Goal: Information Seeking & Learning: Learn about a topic

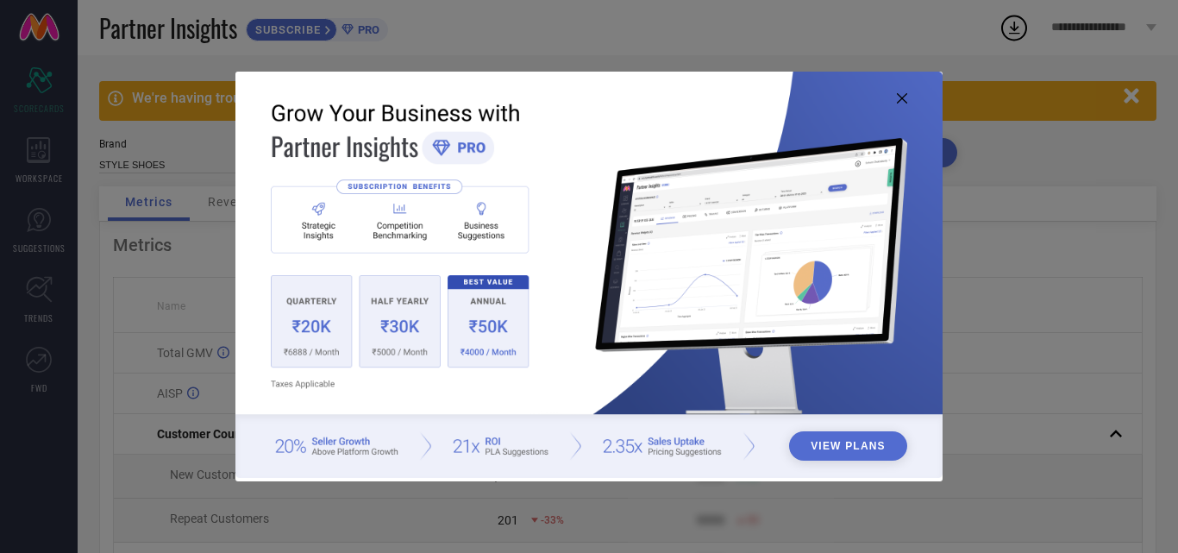
click at [903, 95] on icon at bounding box center [901, 98] width 10 height 10
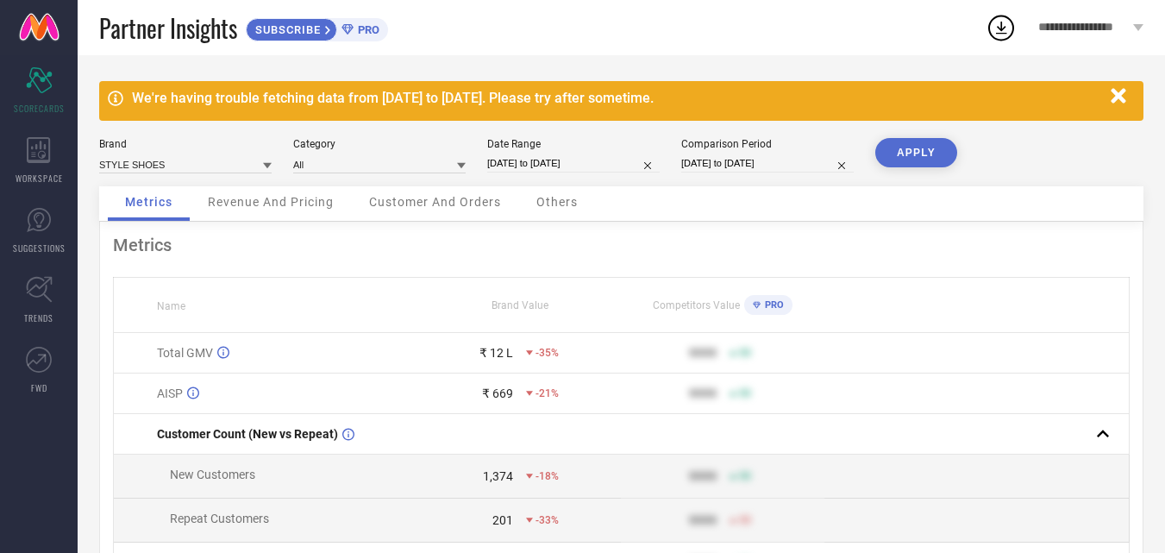
click at [909, 153] on button "APPLY" at bounding box center [916, 152] width 82 height 29
select select "6"
select select "2024"
select select "7"
select select "2024"
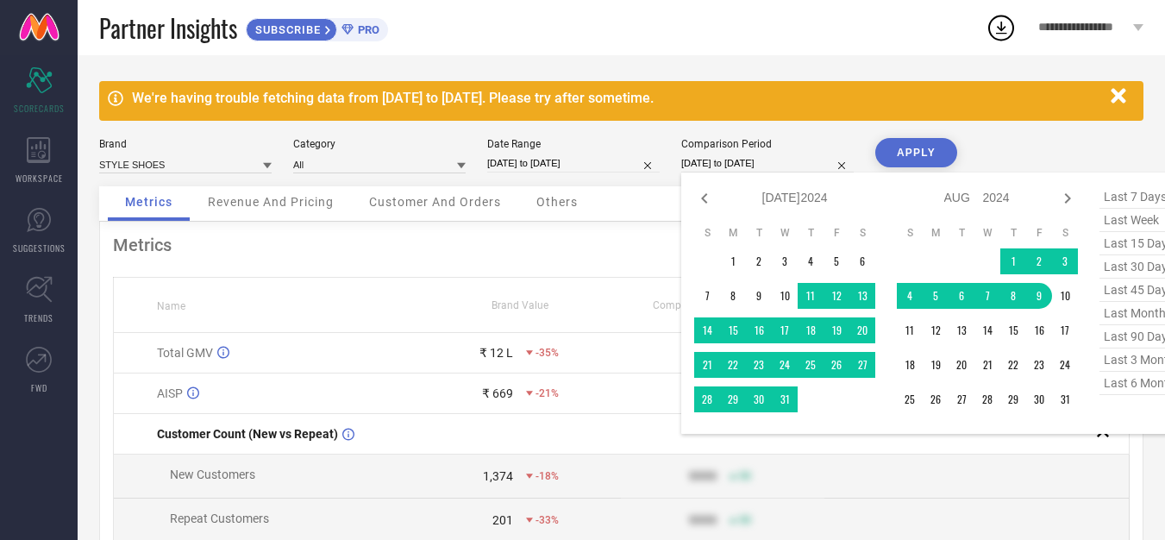
click at [718, 159] on input "[DATE] to [DATE]" at bounding box center [767, 163] width 172 height 18
click at [1014, 261] on td "1" at bounding box center [1013, 261] width 26 height 26
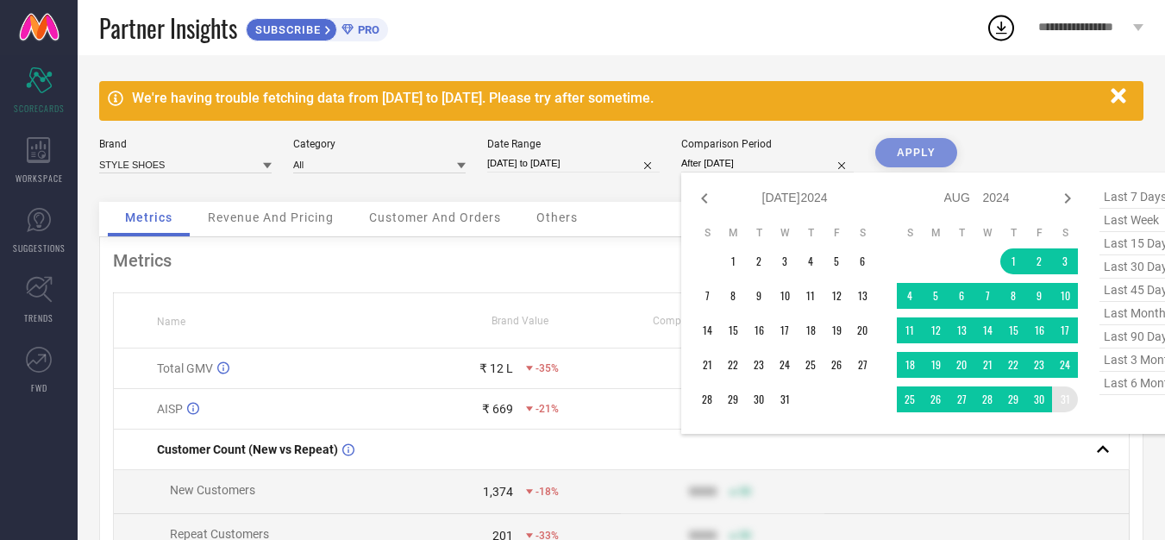
type input "[DATE] to [DATE]"
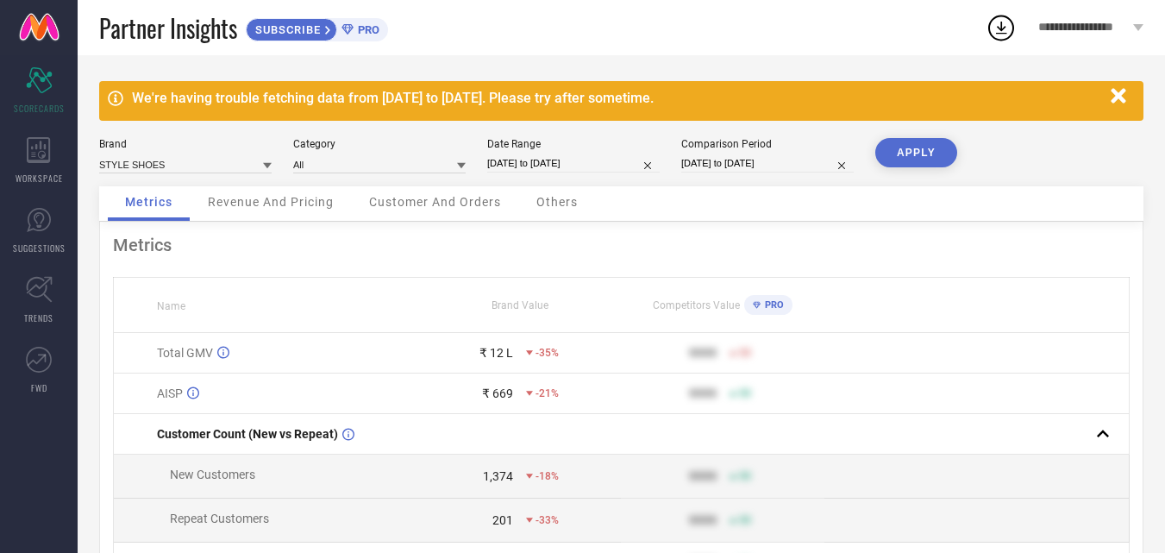
click at [924, 161] on button "APPLY" at bounding box center [916, 152] width 82 height 29
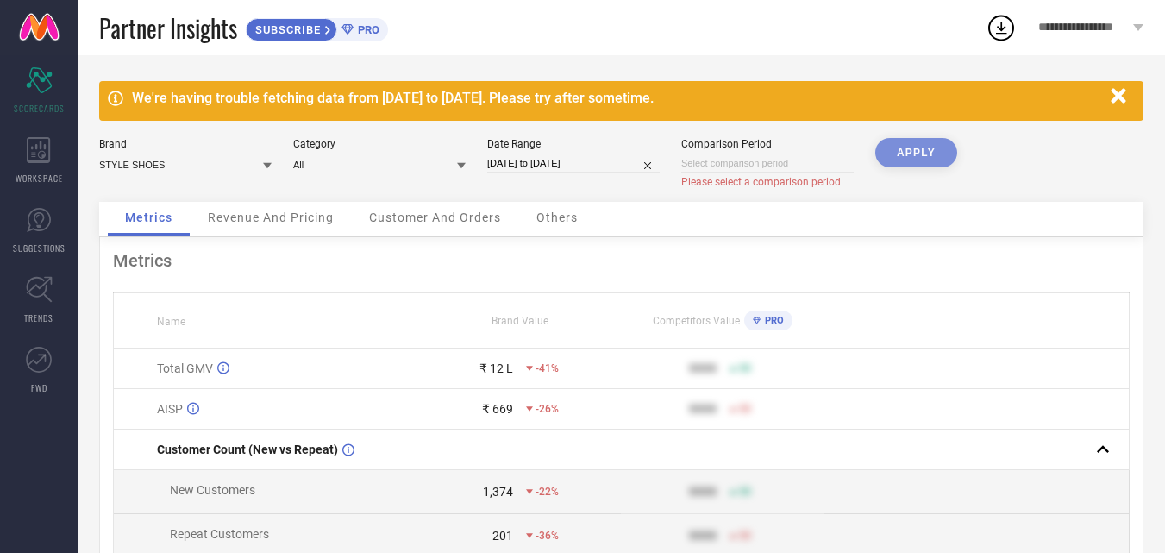
select select "8"
select select "2025"
select select "9"
select select "2025"
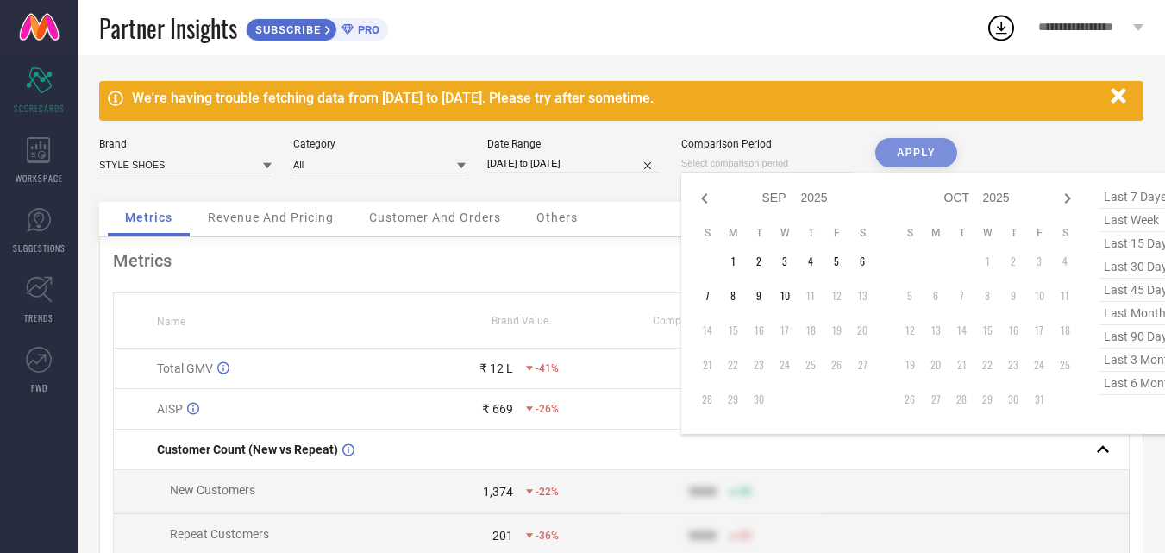
click at [752, 159] on input at bounding box center [767, 163] width 172 height 18
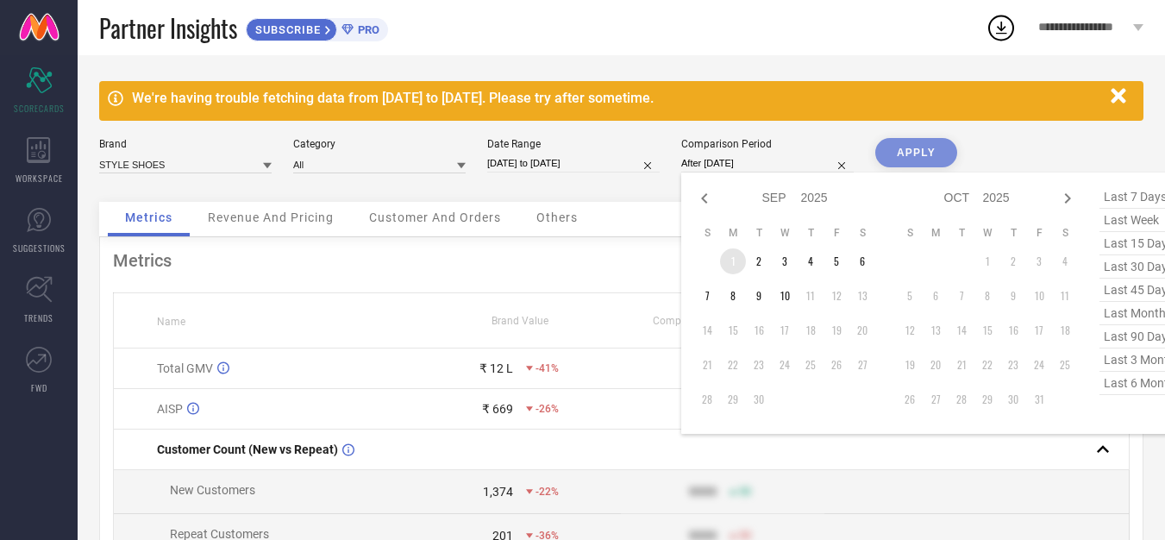
click at [731, 259] on td "1" at bounding box center [733, 261] width 26 height 26
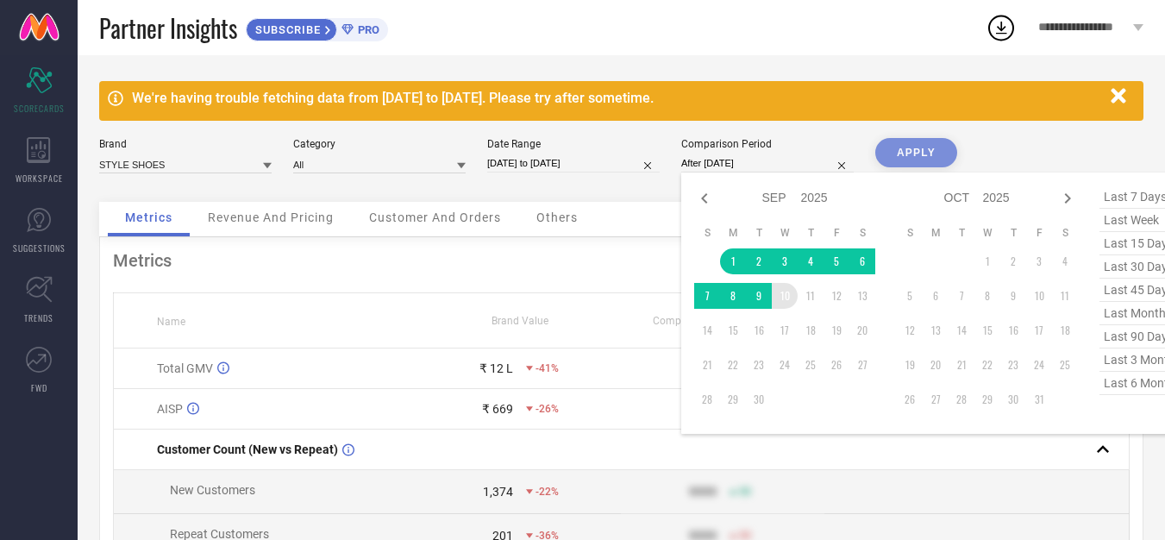
type input "[DATE] to [DATE]"
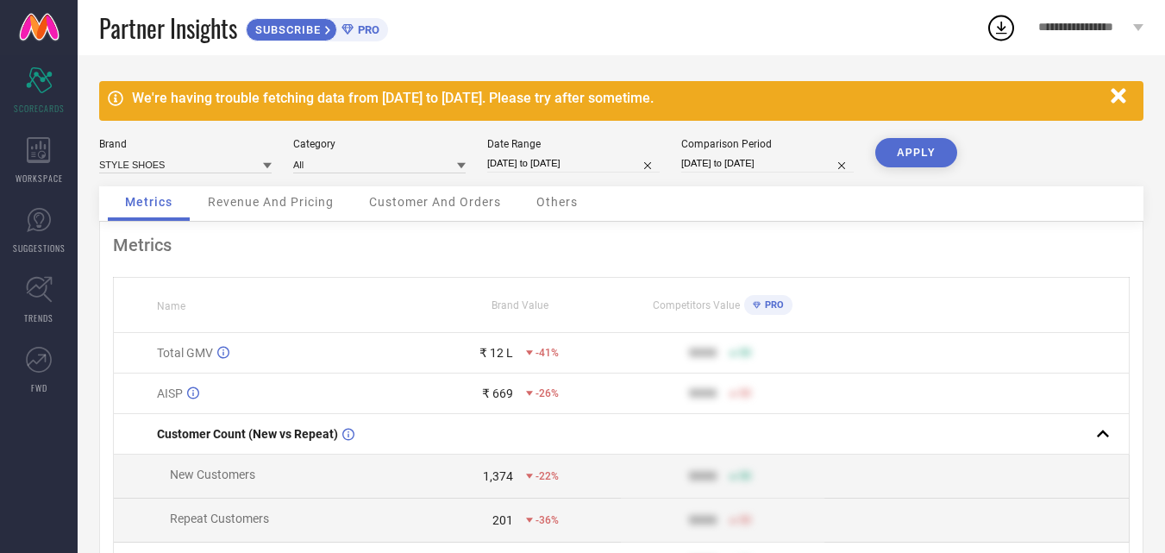
click at [921, 153] on button "APPLY" at bounding box center [916, 152] width 82 height 29
click at [917, 149] on button "APPLY" at bounding box center [916, 152] width 82 height 29
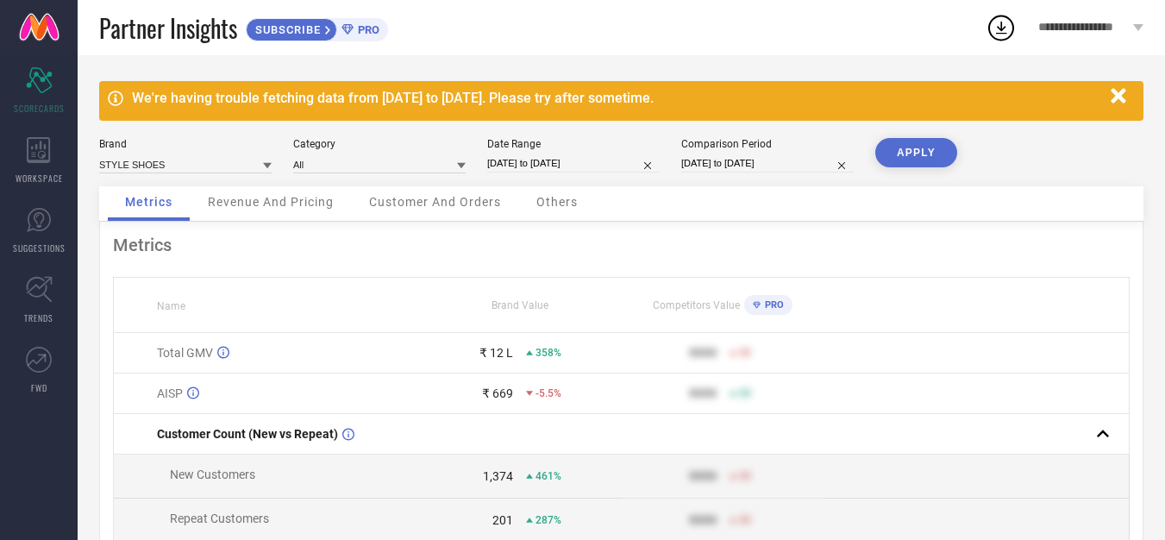
click at [711, 160] on input "[DATE] to [DATE]" at bounding box center [767, 163] width 172 height 18
select select "8"
select select "2025"
select select "9"
select select "2025"
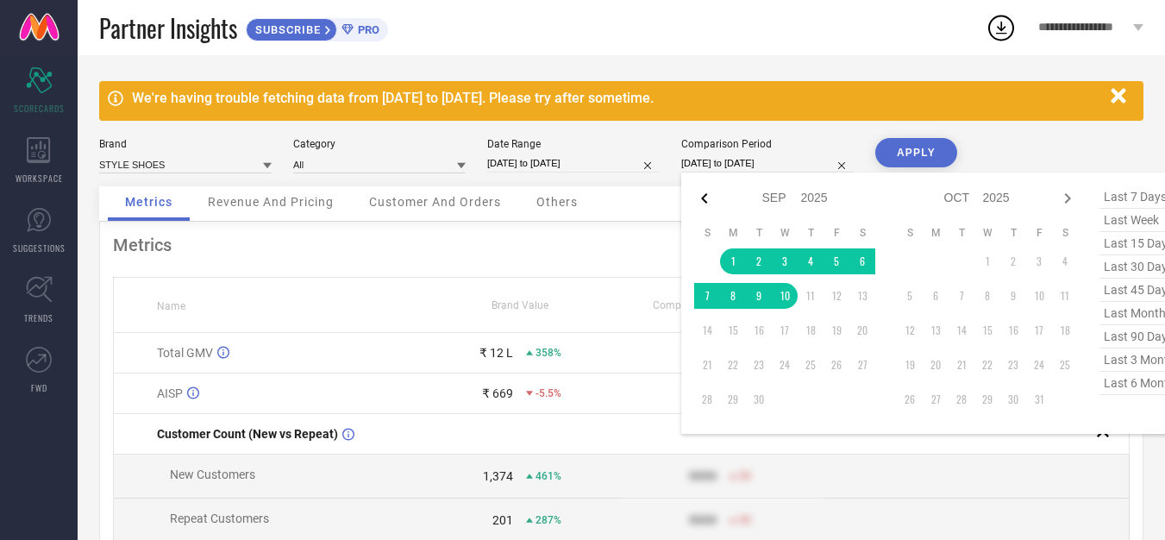
click at [701, 197] on icon at bounding box center [704, 198] width 21 height 21
select select "7"
select select "2025"
select select "8"
select select "2025"
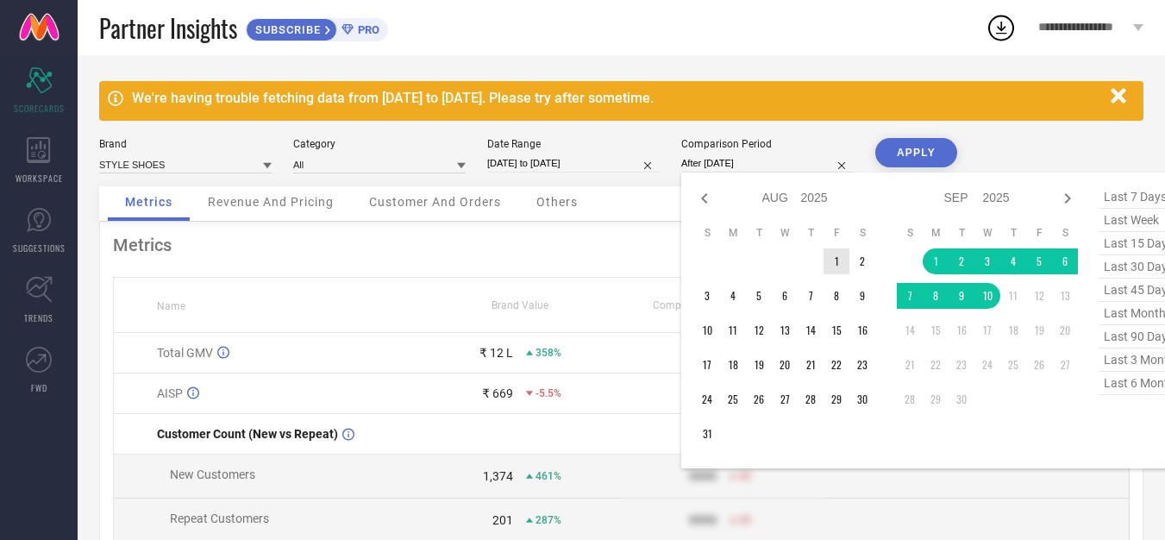
click at [839, 259] on td "1" at bounding box center [836, 261] width 26 height 26
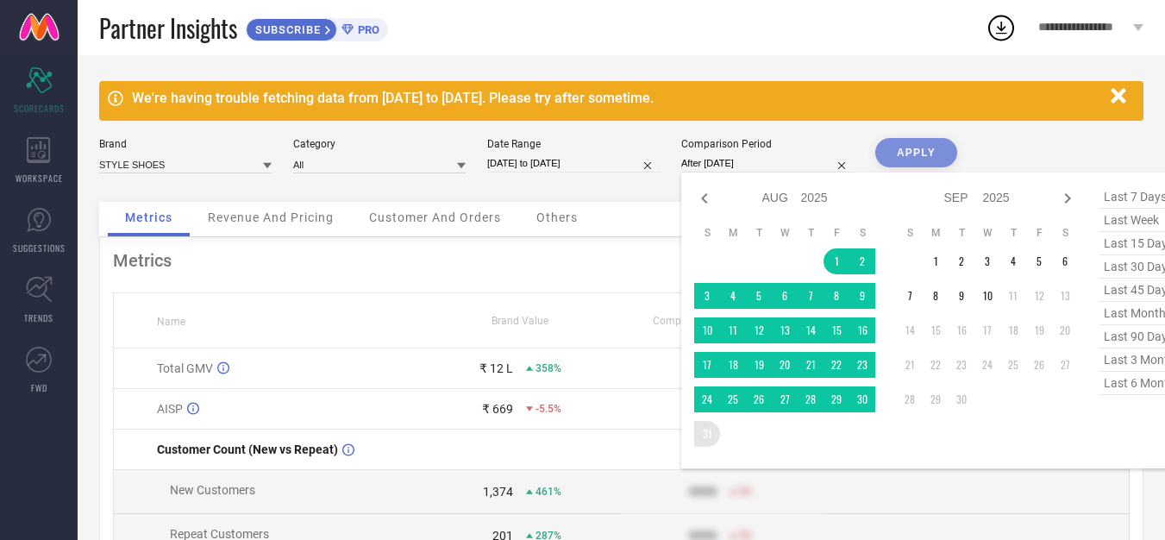
type input "[DATE] to [DATE]"
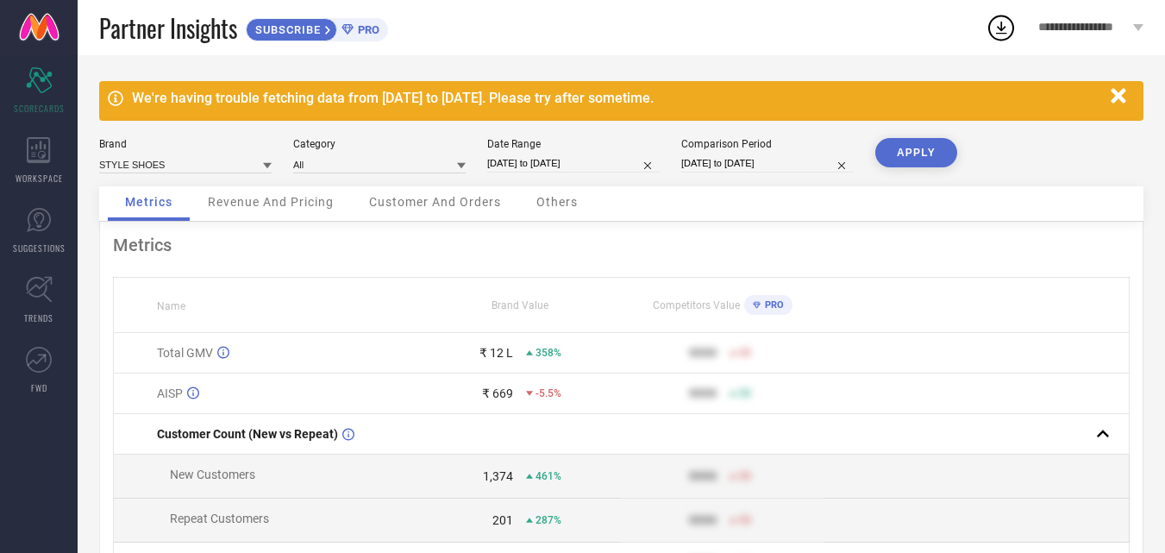
click at [925, 153] on button "APPLY" at bounding box center [916, 152] width 82 height 29
select select "7"
select select "2025"
select select "8"
select select "2025"
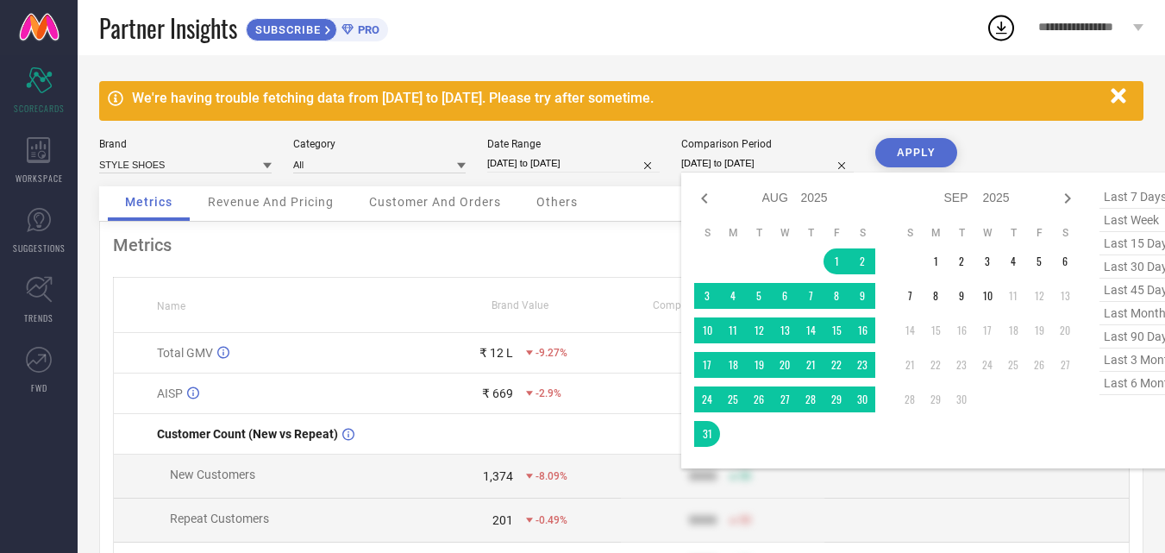
click at [756, 166] on input "[DATE] to [DATE]" at bounding box center [767, 163] width 172 height 18
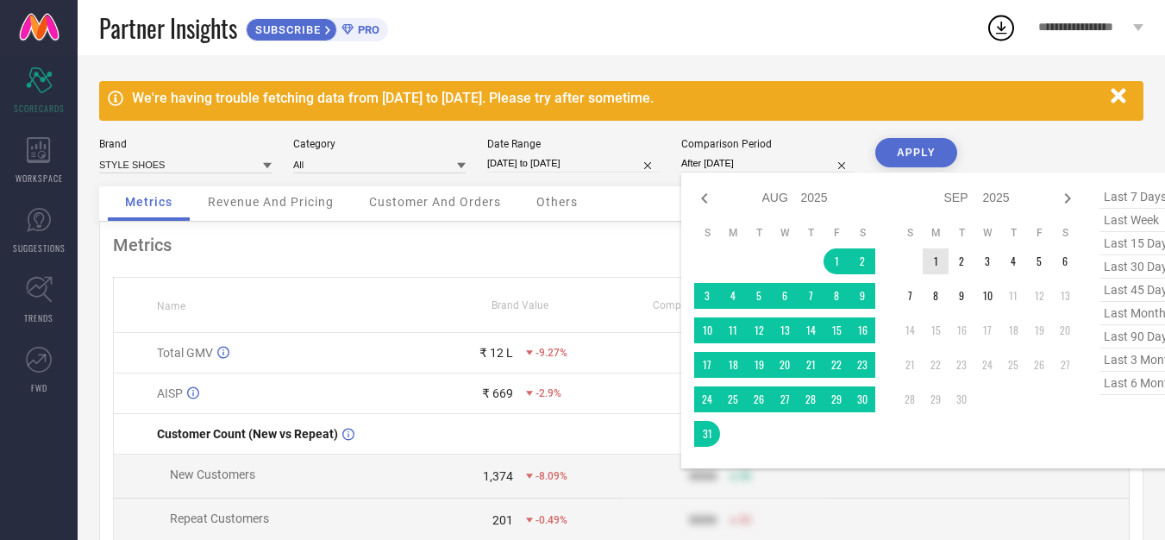
click at [937, 263] on td "1" at bounding box center [935, 261] width 26 height 26
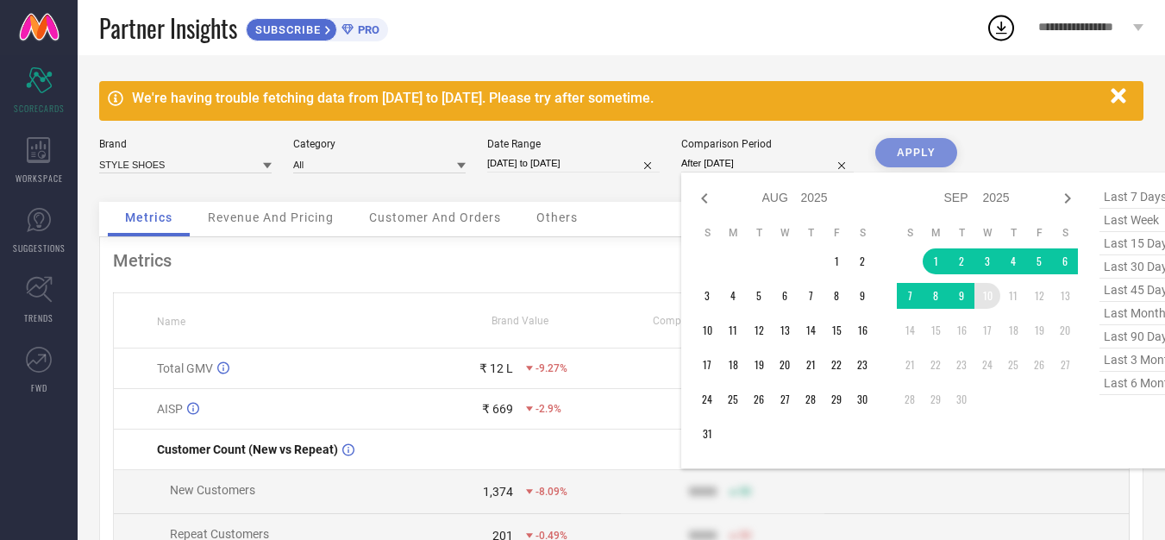
type input "[DATE] to [DATE]"
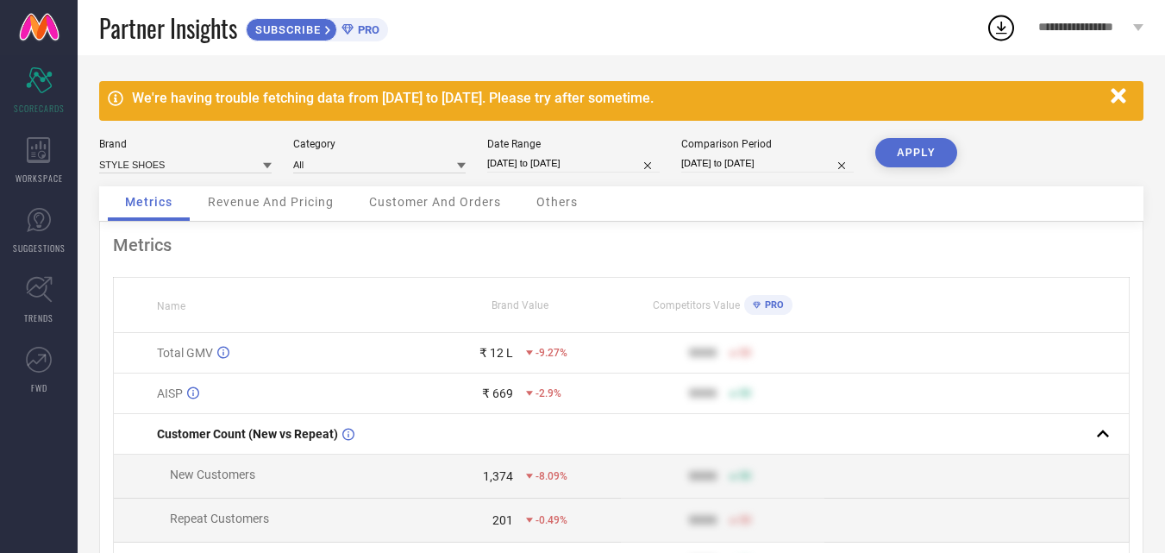
click at [927, 160] on button "APPLY" at bounding box center [916, 152] width 82 height 29
click at [40, 168] on div "WORKSPACE" at bounding box center [39, 160] width 78 height 69
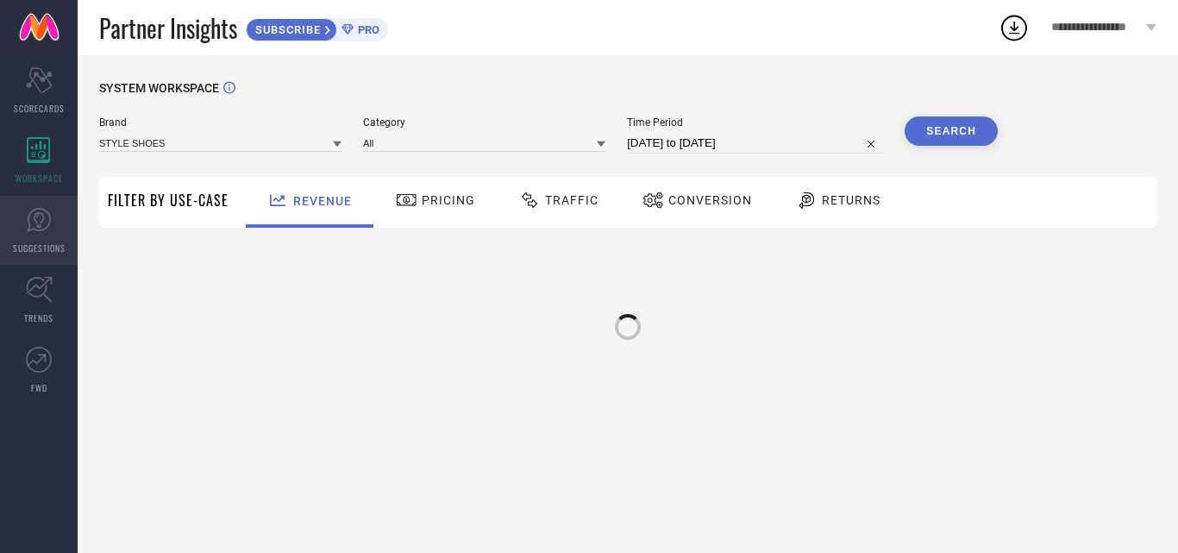
type input "STYLE SHOES"
type input "All"
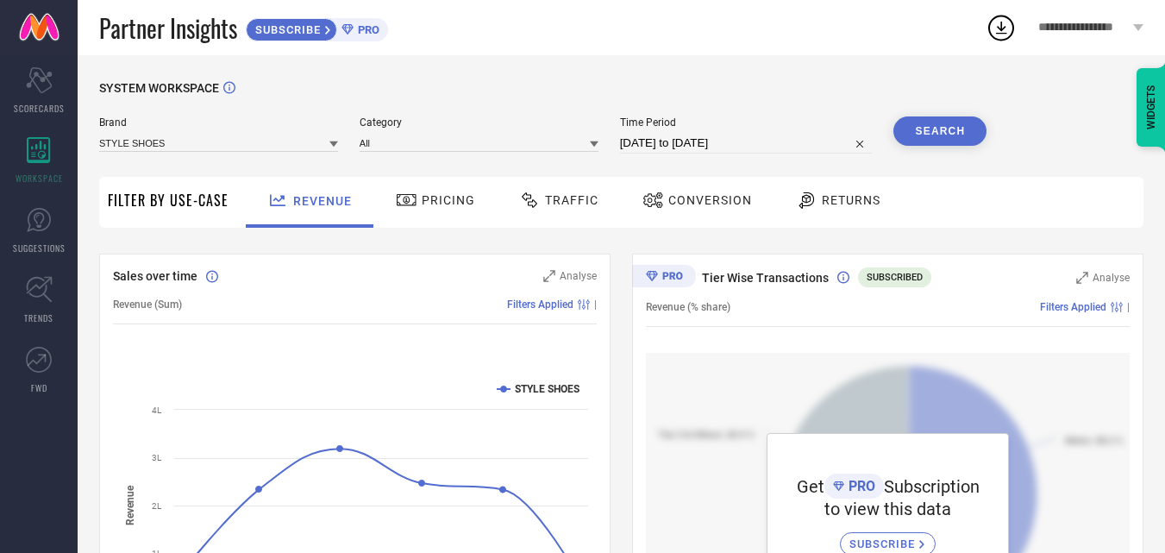
click at [440, 195] on span "Pricing" at bounding box center [448, 200] width 53 height 14
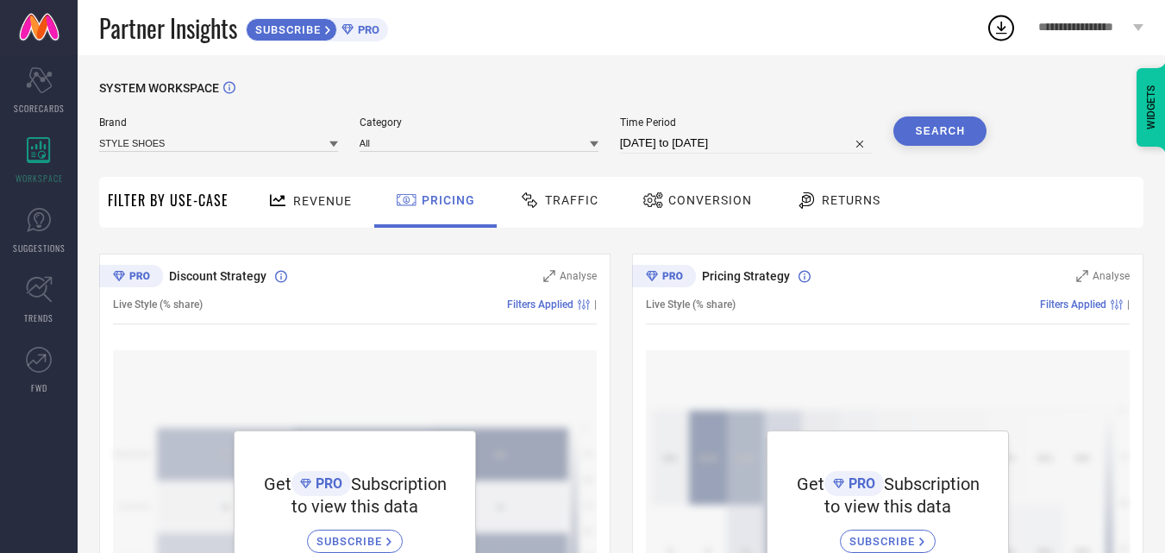
click at [547, 201] on span "Traffic" at bounding box center [571, 200] width 53 height 14
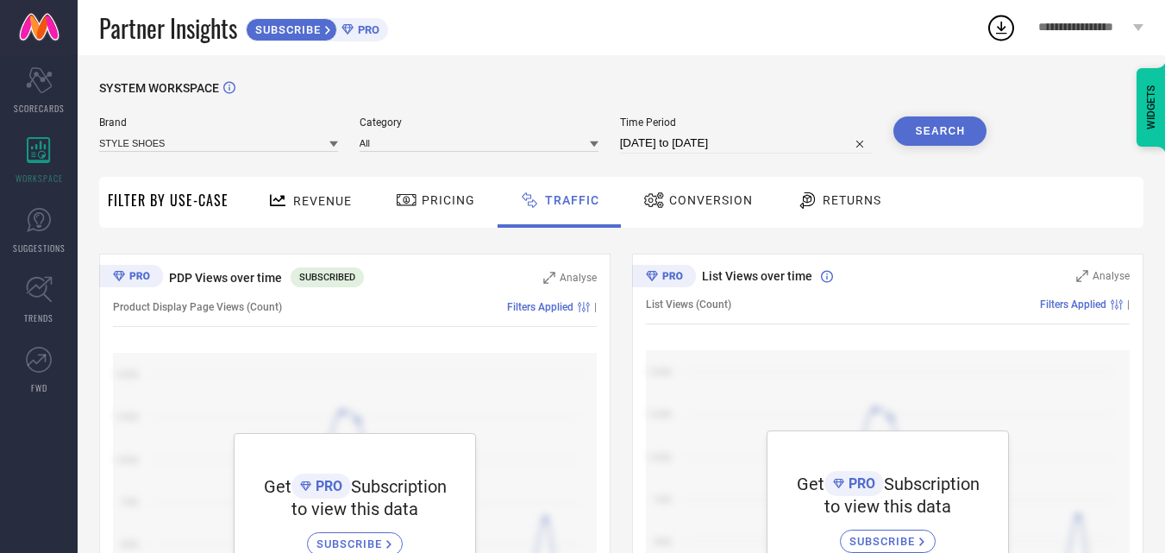
click at [334, 202] on span "Revenue" at bounding box center [322, 201] width 59 height 14
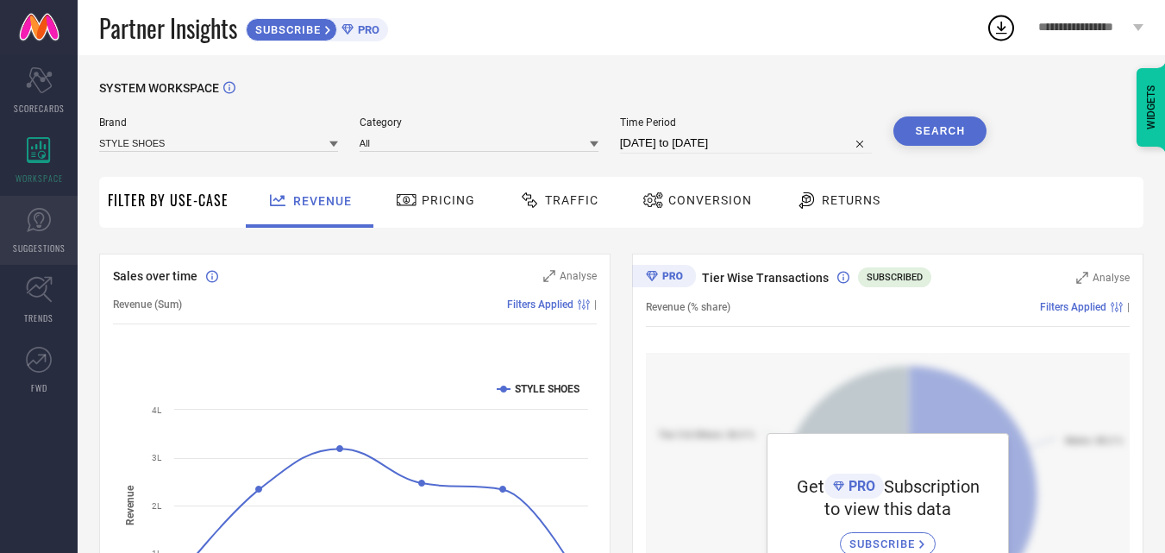
click at [36, 237] on link "SUGGESTIONS" at bounding box center [39, 230] width 78 height 69
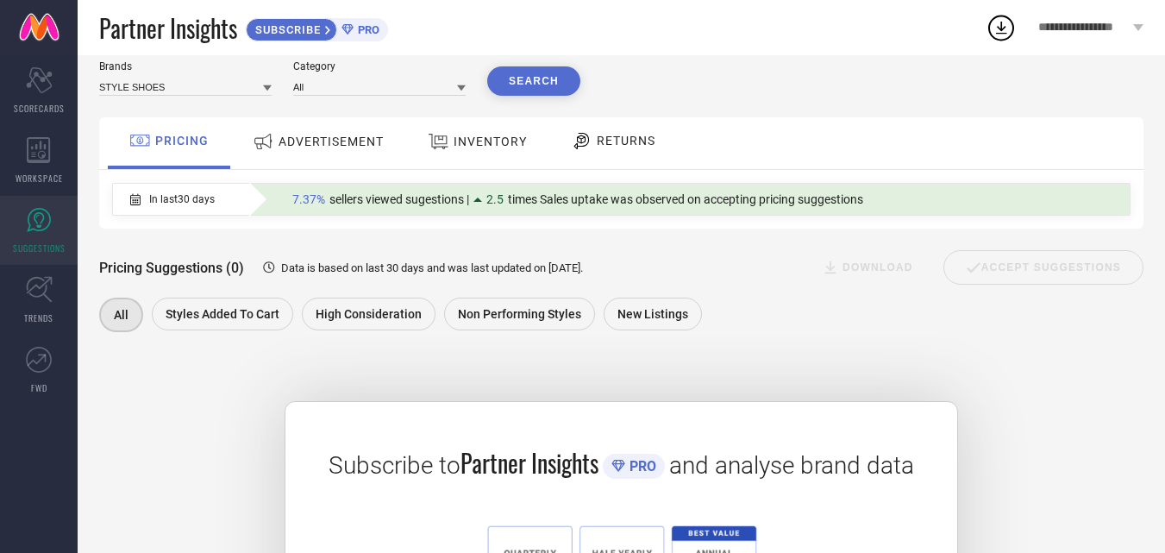
scroll to position [86, 0]
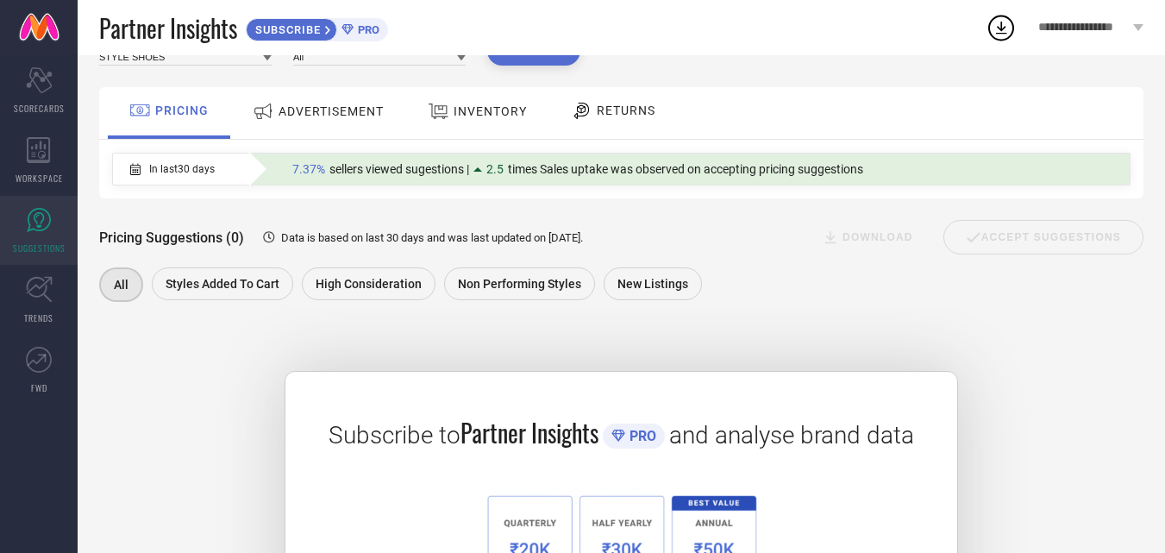
click at [327, 112] on span "ADVERTISEMENT" at bounding box center [330, 111] width 105 height 14
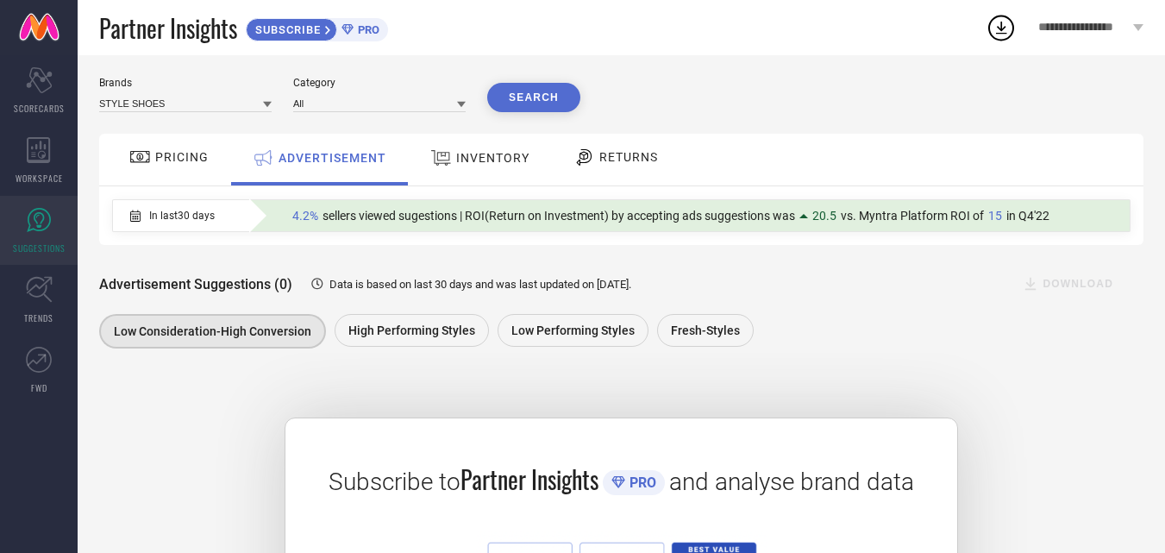
scroll to position [0, 0]
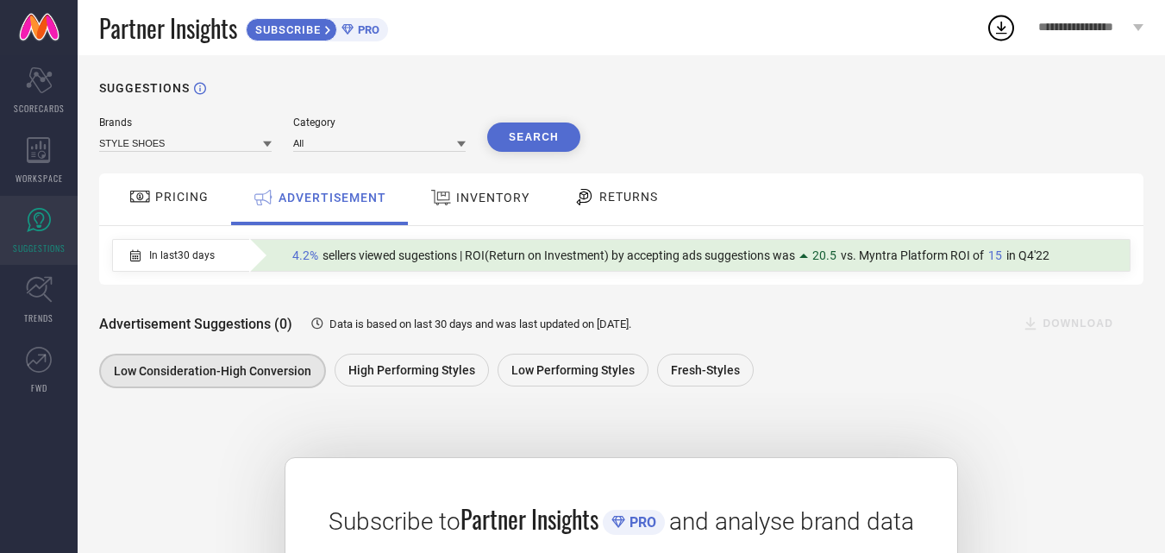
click at [465, 202] on span "INVENTORY" at bounding box center [492, 198] width 73 height 14
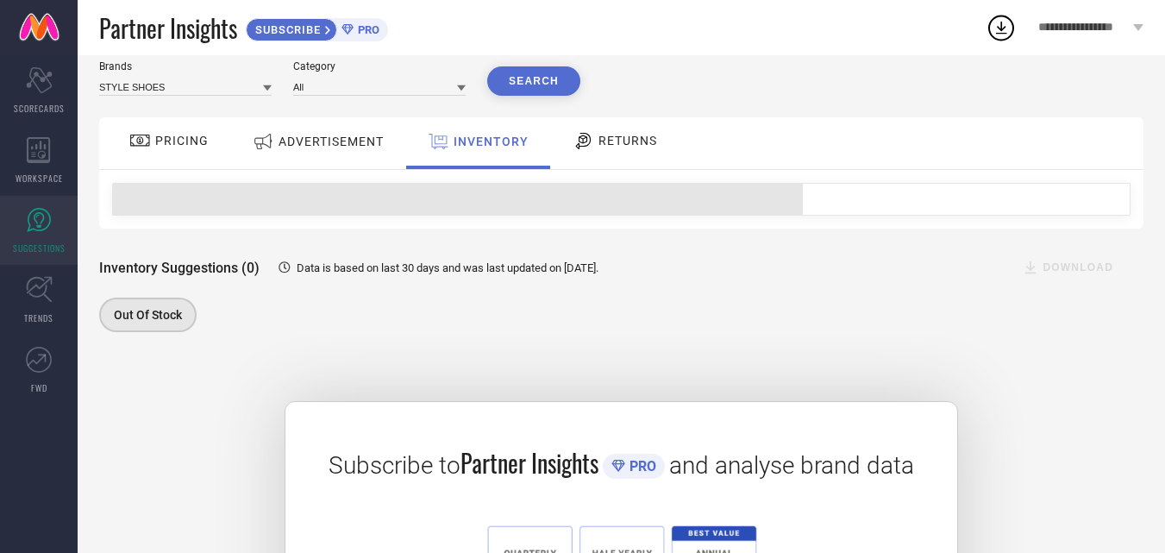
scroll to position [86, 0]
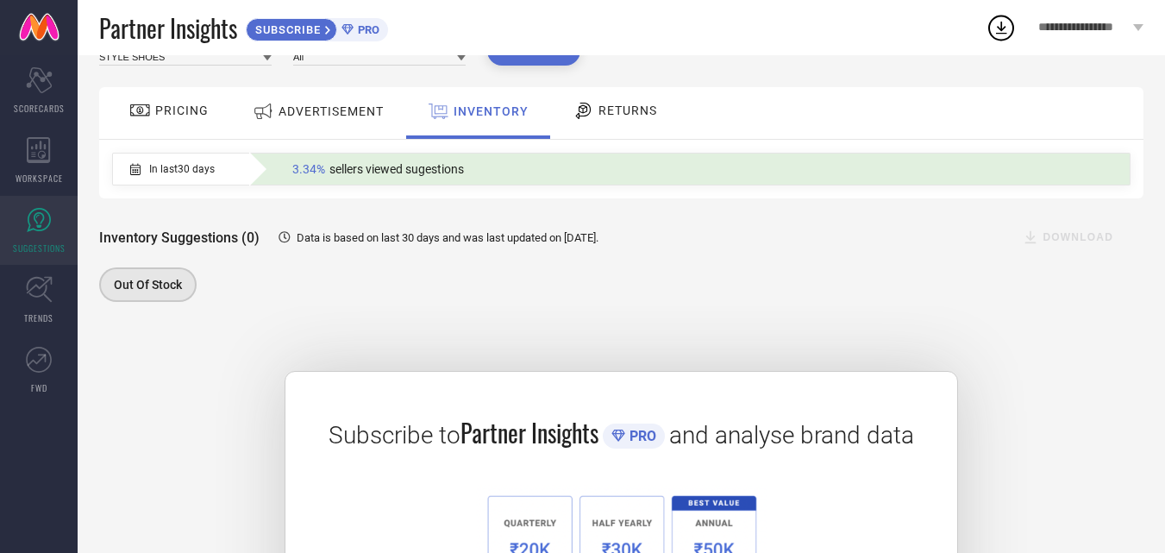
click at [608, 116] on span "RETURNS" at bounding box center [627, 110] width 59 height 14
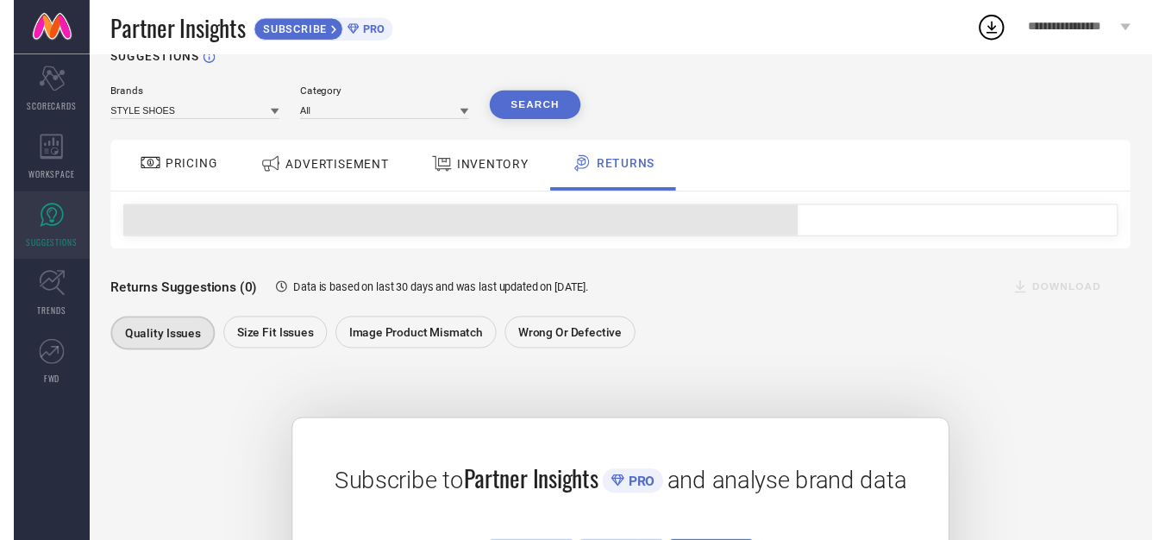
scroll to position [0, 0]
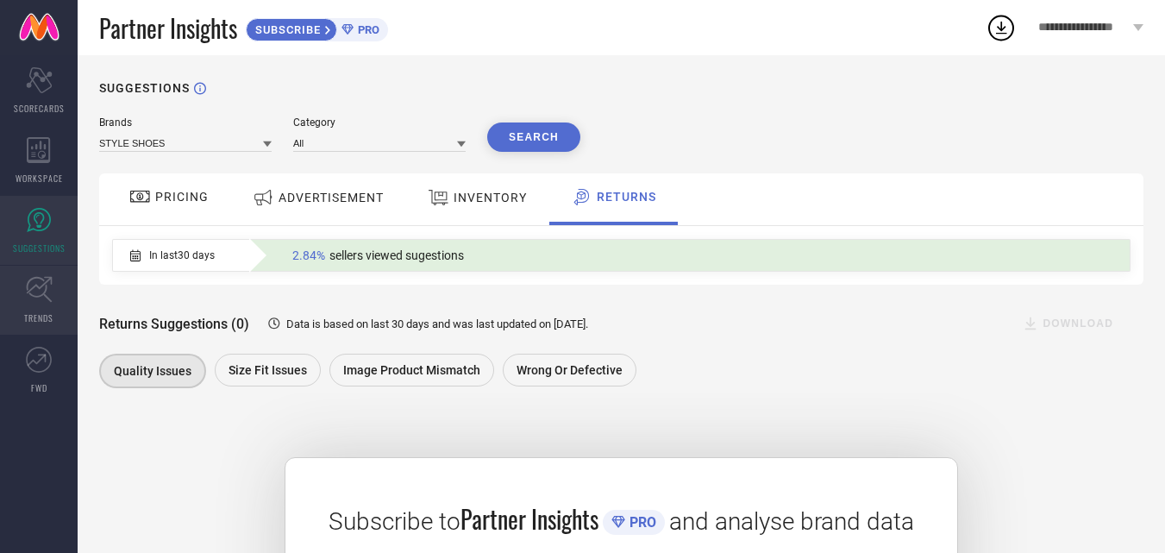
click at [28, 293] on icon at bounding box center [39, 289] width 27 height 27
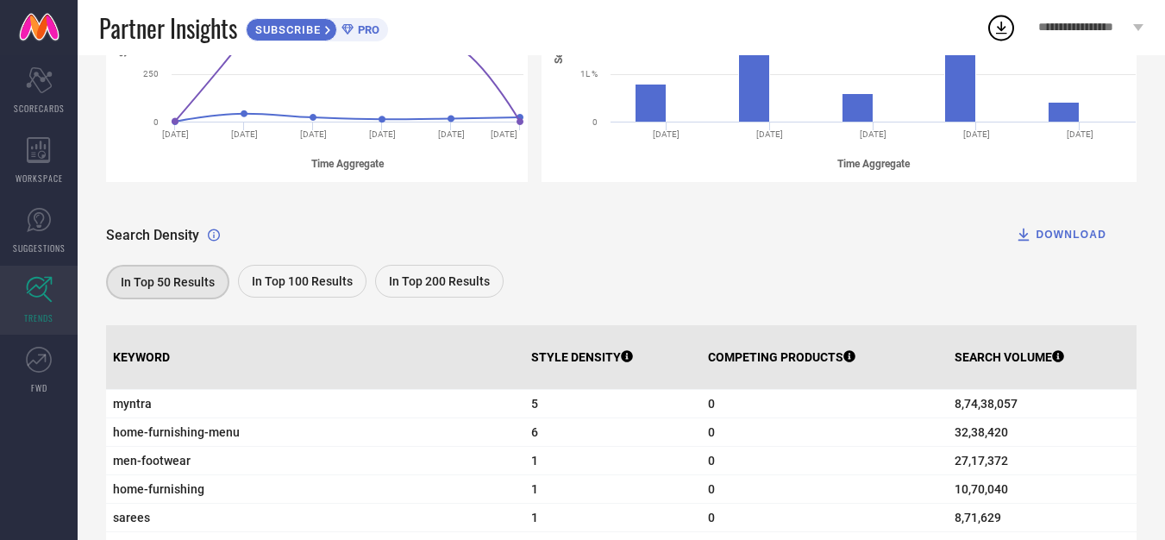
scroll to position [517, 0]
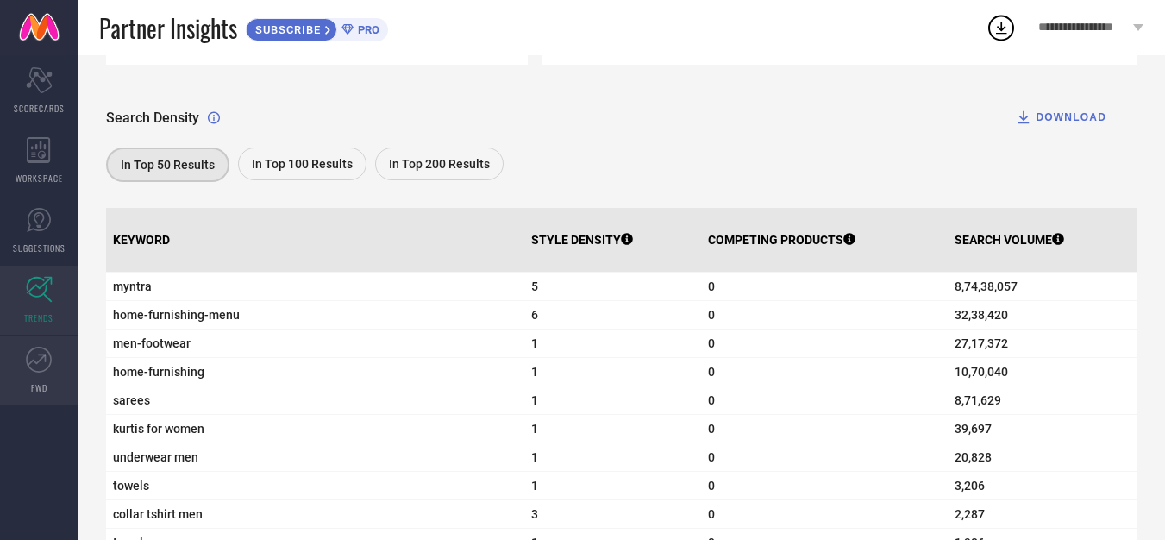
click at [41, 367] on icon at bounding box center [39, 360] width 26 height 26
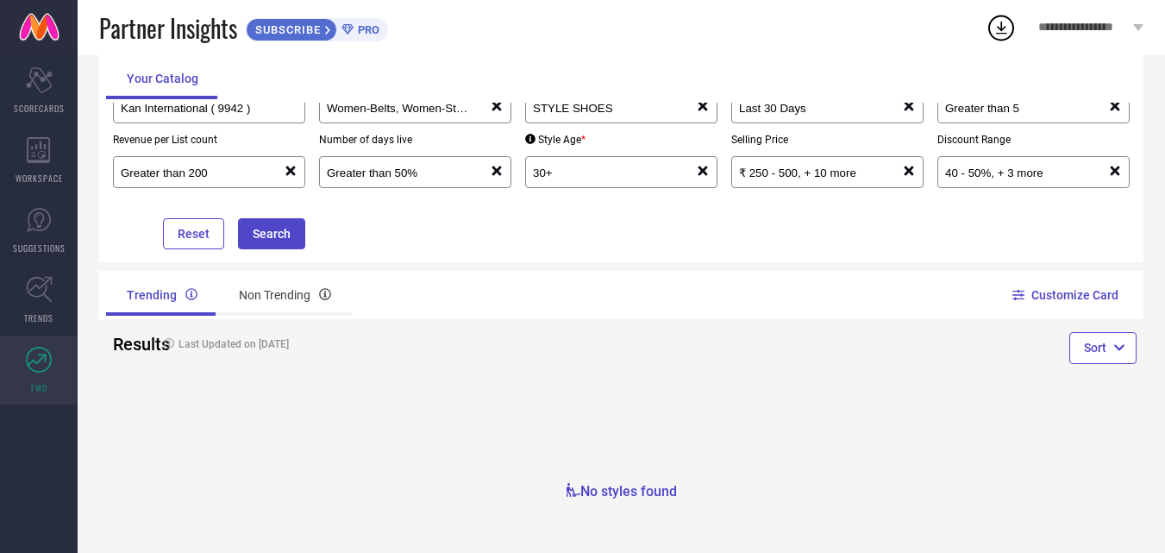
scroll to position [116, 0]
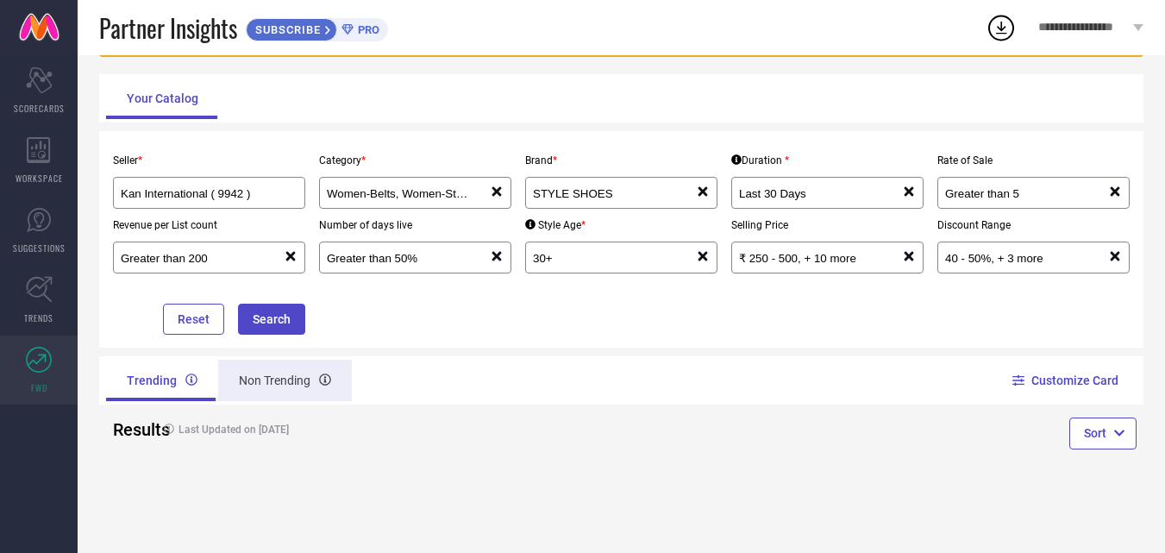
click at [287, 382] on div "Non Trending" at bounding box center [285, 379] width 134 height 41
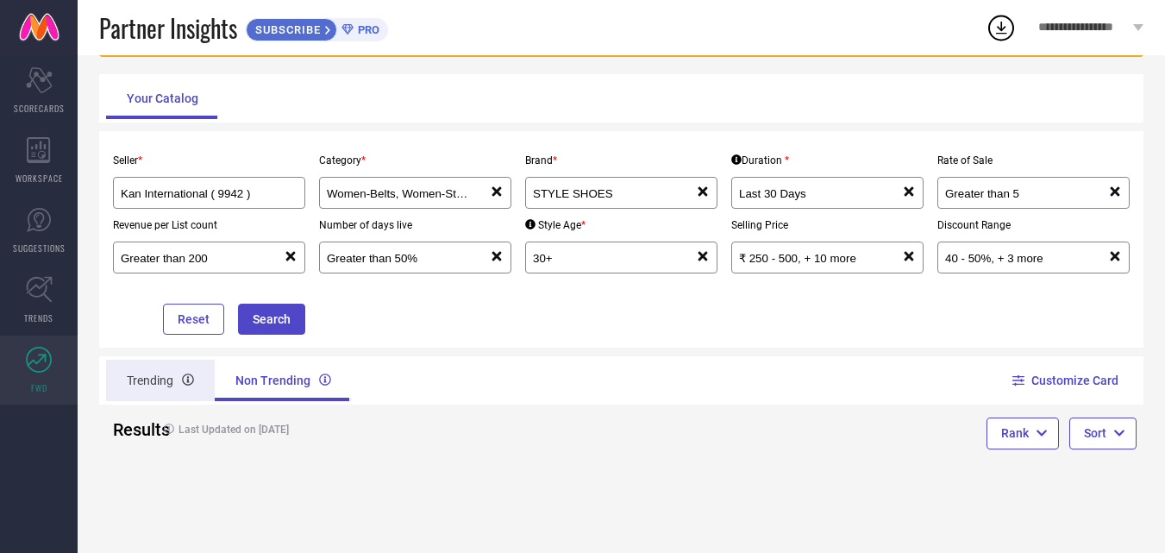
click at [176, 378] on div "Trending" at bounding box center [160, 379] width 109 height 41
click at [406, 195] on input "Women-Belts, Women-Stoles" at bounding box center [400, 193] width 147 height 13
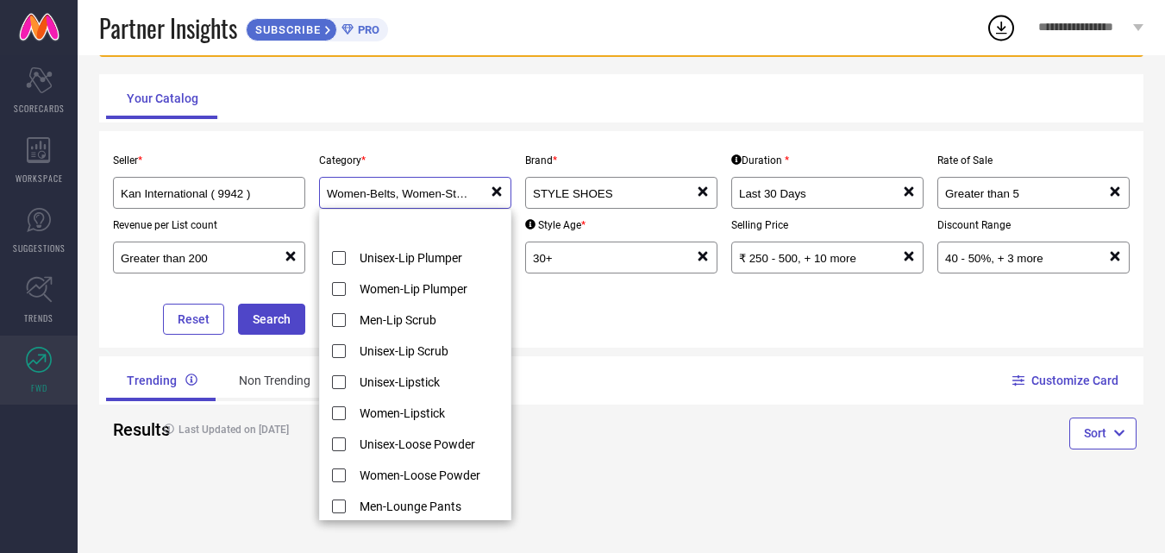
scroll to position [7068, 0]
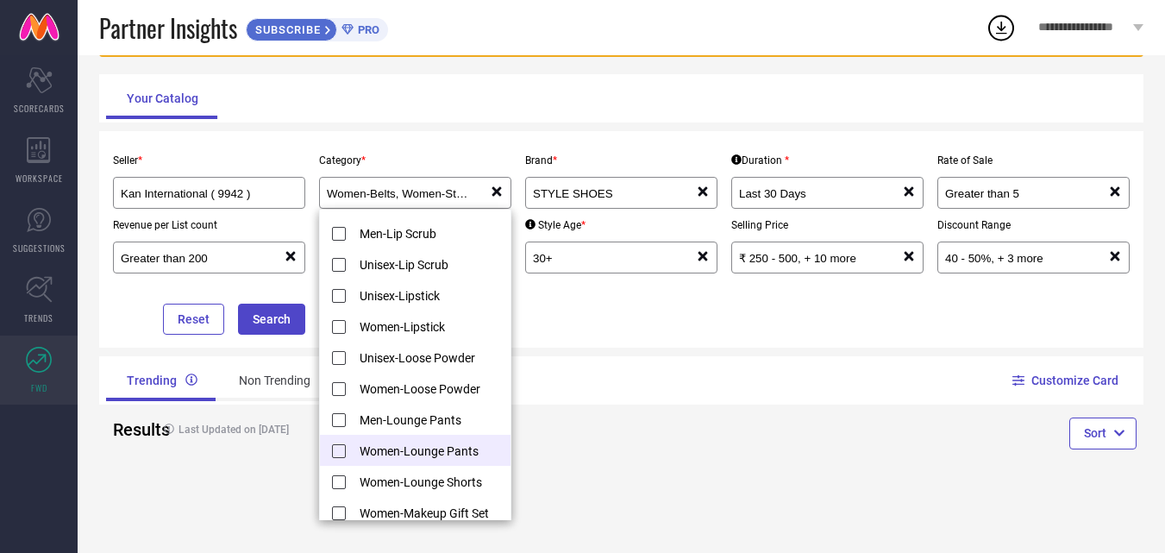
click at [340, 450] on li "Women-Lounge Pants" at bounding box center [423, 449] width 207 height 31
type input "Women-Belts, + 2 more"
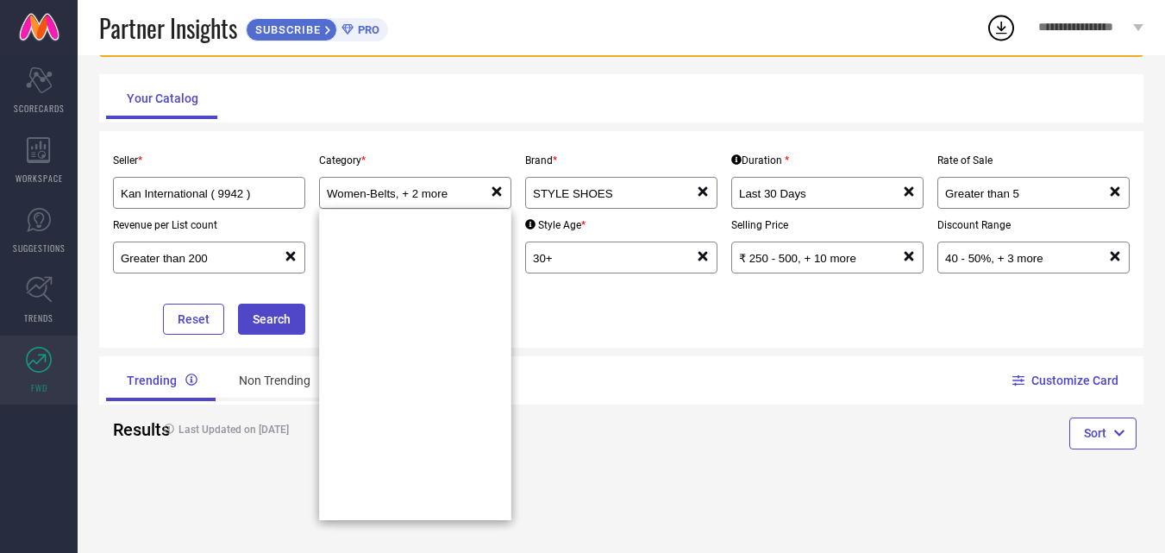
click at [664, 392] on div "Customize Card" at bounding box center [883, 380] width 522 height 48
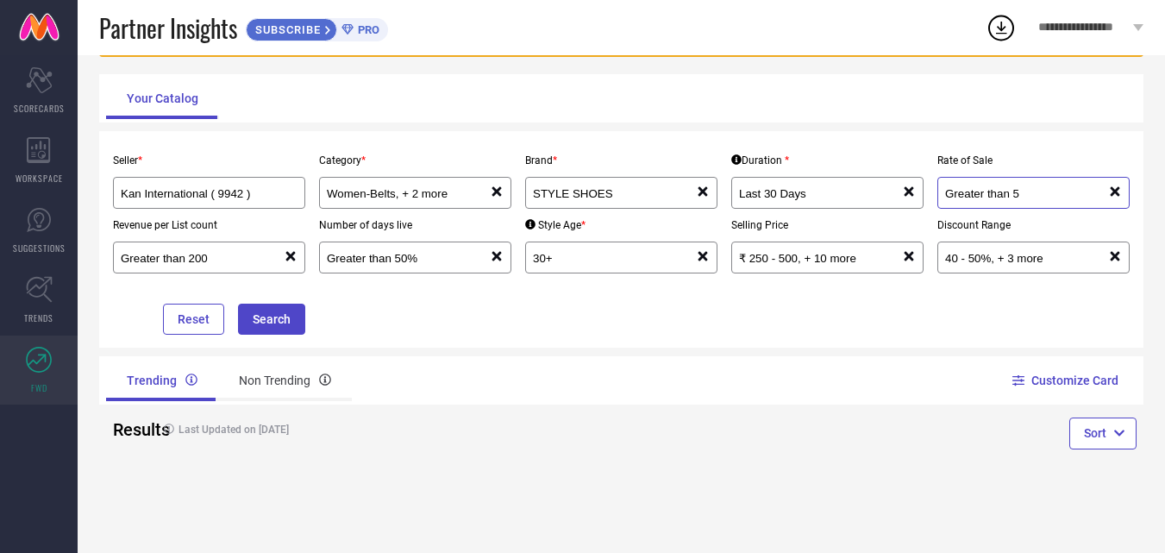
click at [1009, 195] on input "Greater than 5" at bounding box center [1018, 193] width 147 height 13
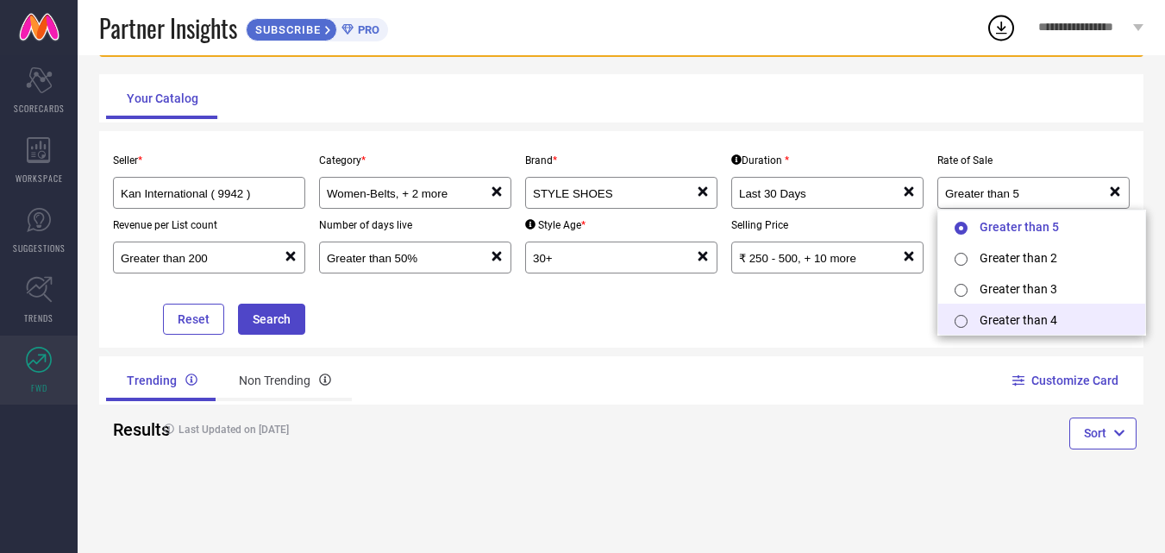
click at [959, 321] on input "radio" at bounding box center [960, 321] width 13 height 13
type input "Greater than 4"
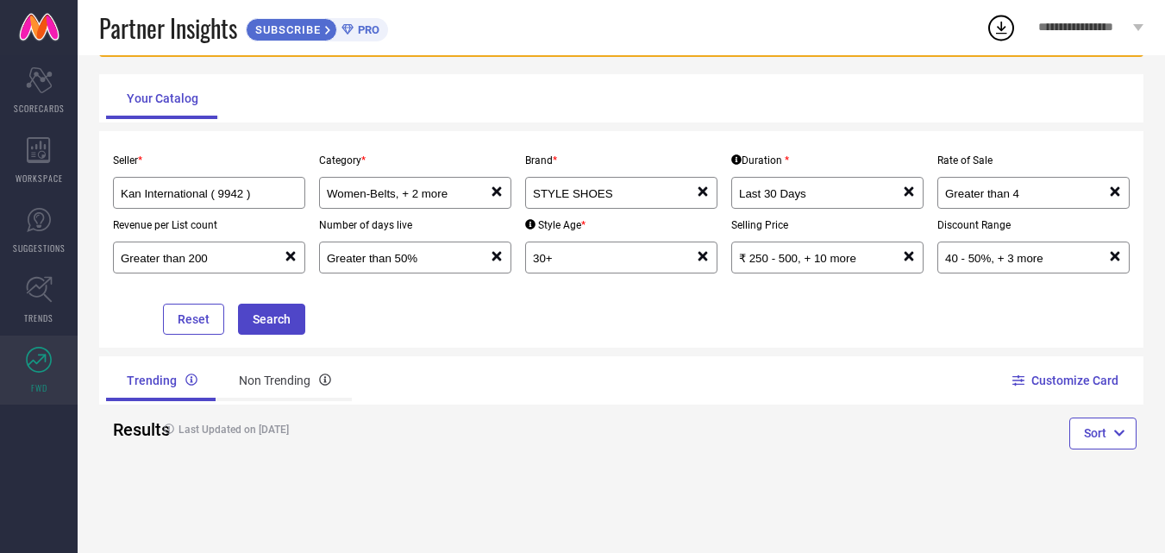
click at [846, 319] on div "Seller * Kan International ( 9942 ) Category * Women-Belts, + 2 more reset Bran…" at bounding box center [621, 239] width 1030 height 191
click at [267, 318] on button "Search" at bounding box center [271, 318] width 67 height 31
click at [242, 271] on div "Greater than 200 reset" at bounding box center [209, 257] width 192 height 32
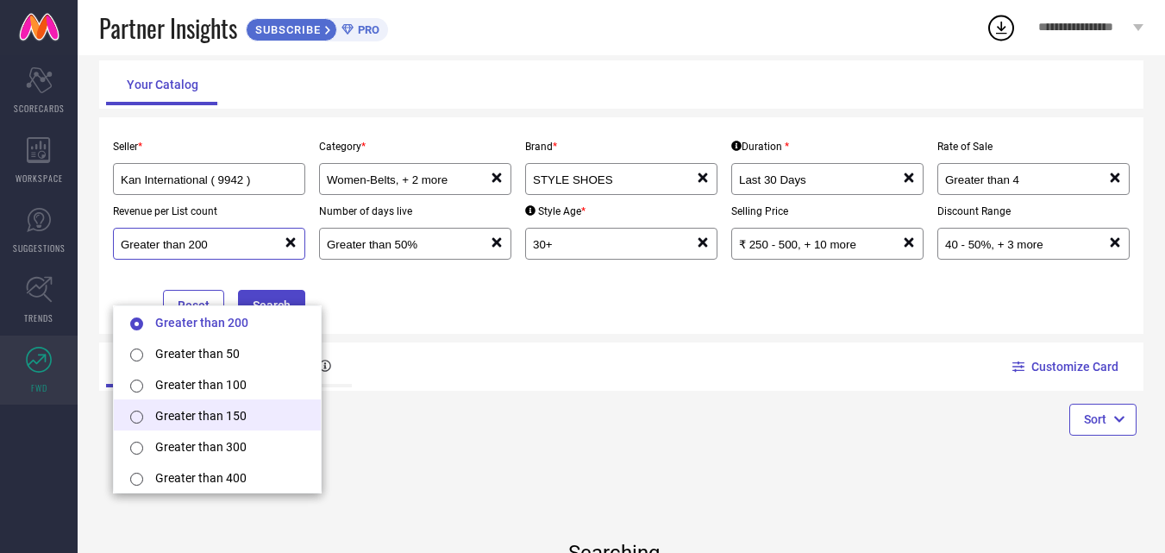
scroll to position [172, 0]
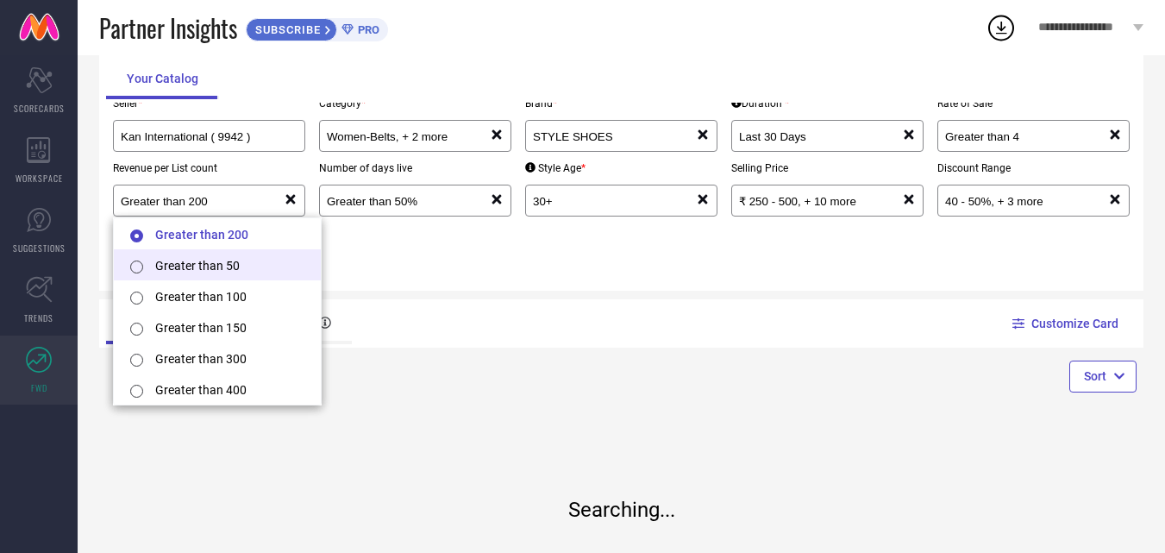
click at [216, 268] on li "Greater than 50" at bounding box center [217, 264] width 207 height 31
type input "Greater than 50"
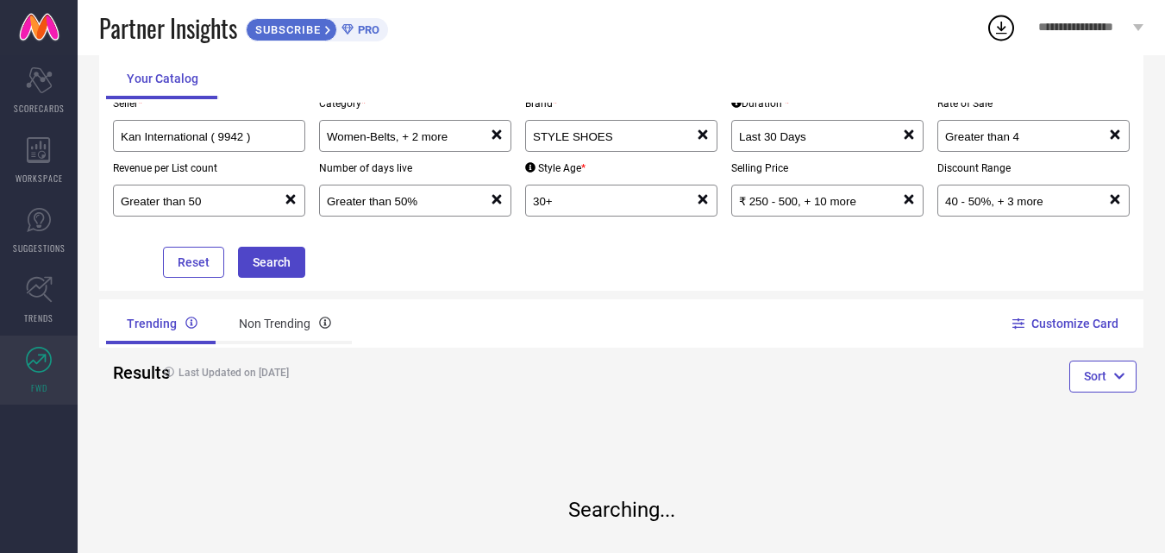
click at [451, 289] on div "Seller * Kan International ( 9942 ) Category * Women-Belts, + 2 more reset Bran…" at bounding box center [621, 182] width 1044 height 216
click at [279, 265] on button "Search" at bounding box center [271, 262] width 67 height 31
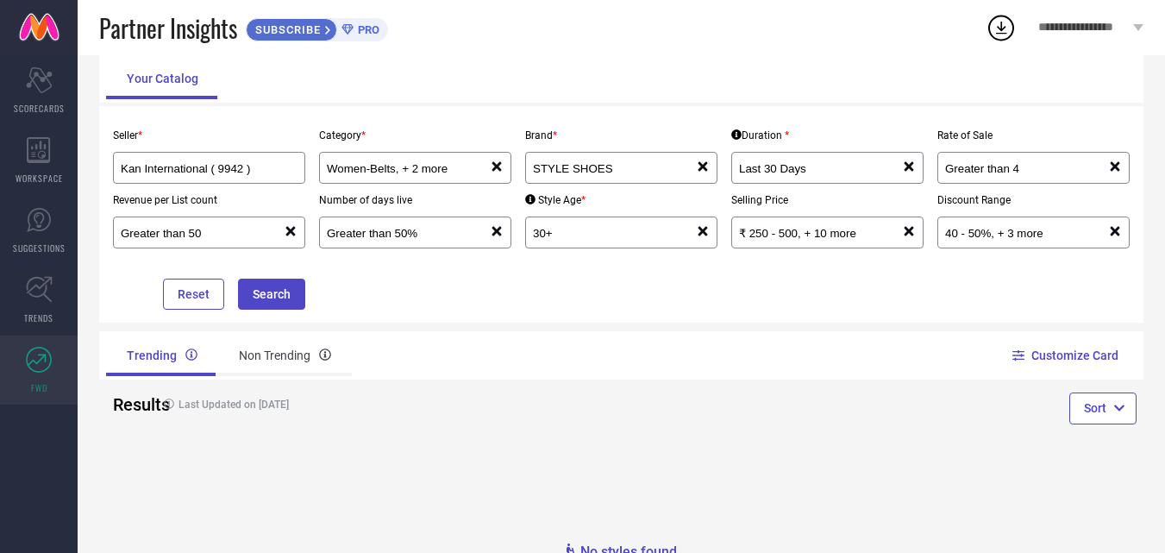
scroll to position [116, 0]
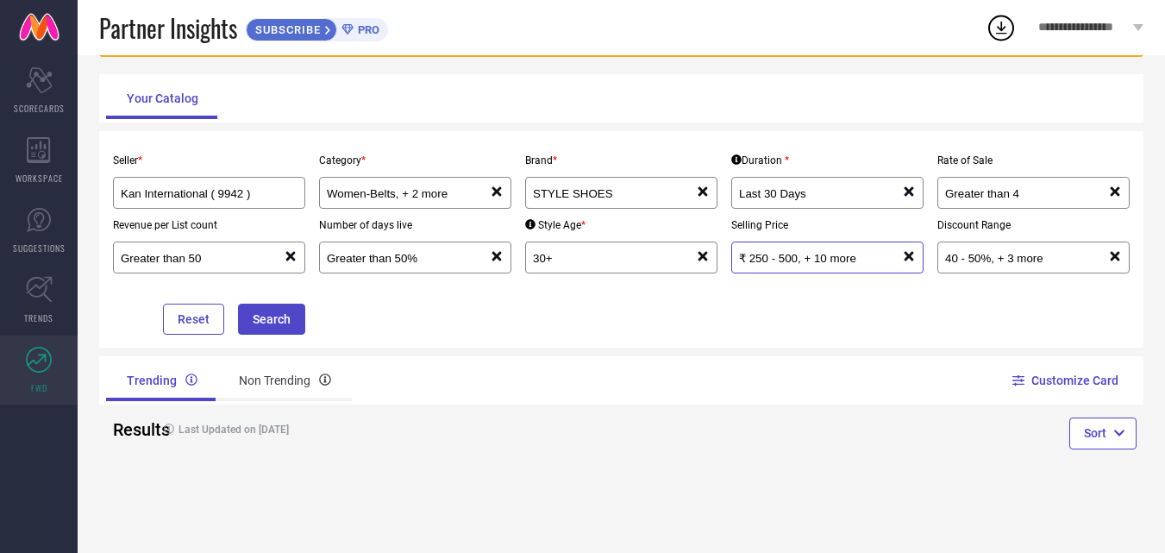
click at [801, 259] on input "₹ 250 - 500, + 10 more" at bounding box center [812, 258] width 147 height 13
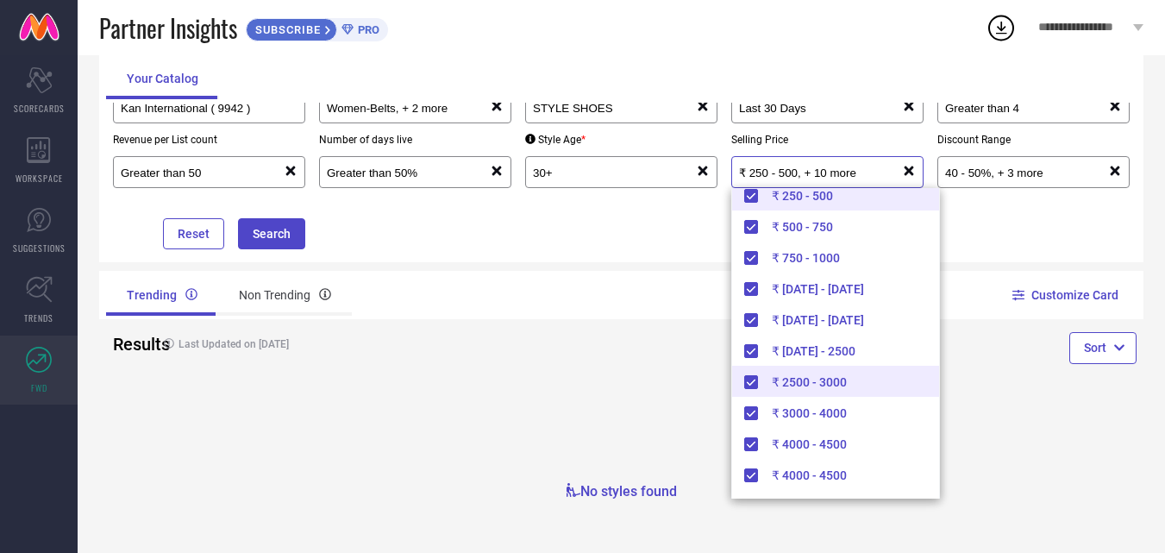
scroll to position [0, 0]
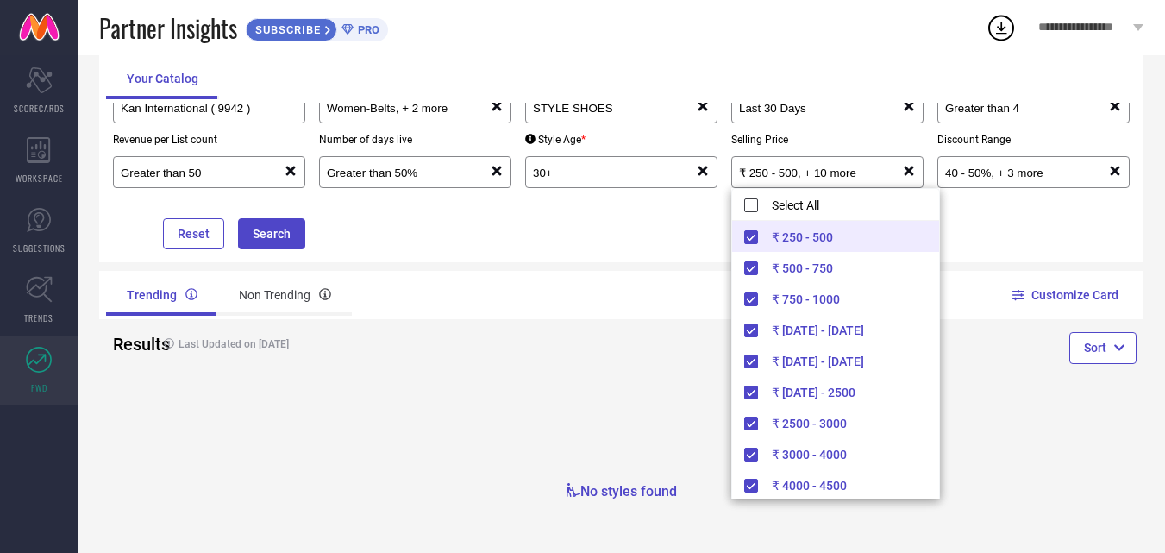
click at [572, 307] on div "Trending Non Trending" at bounding box center [360, 294] width 509 height 41
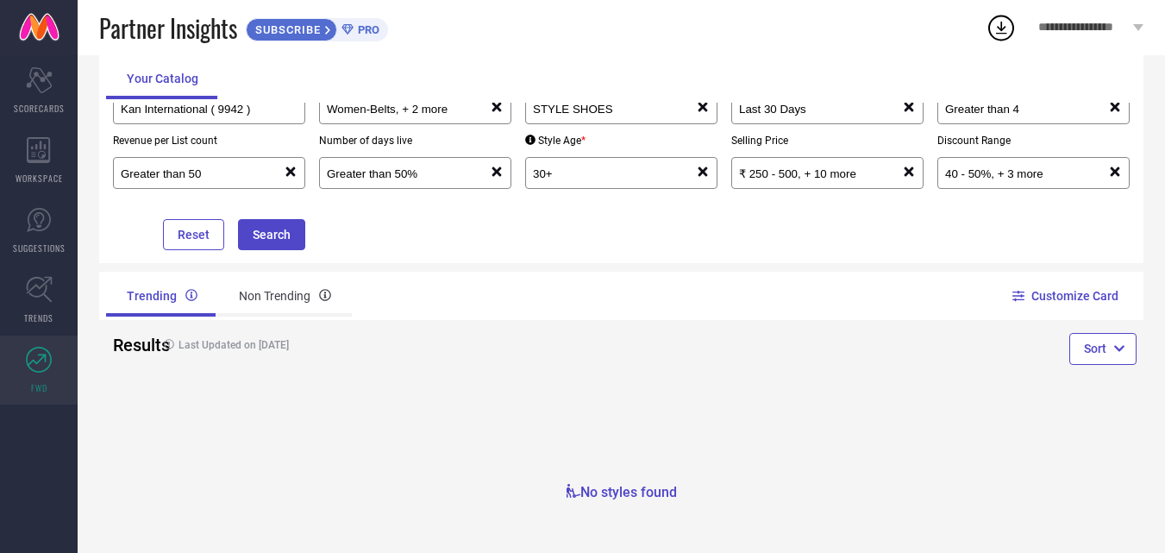
scroll to position [202, 0]
click at [422, 180] on div "Greater than 50%" at bounding box center [408, 172] width 163 height 16
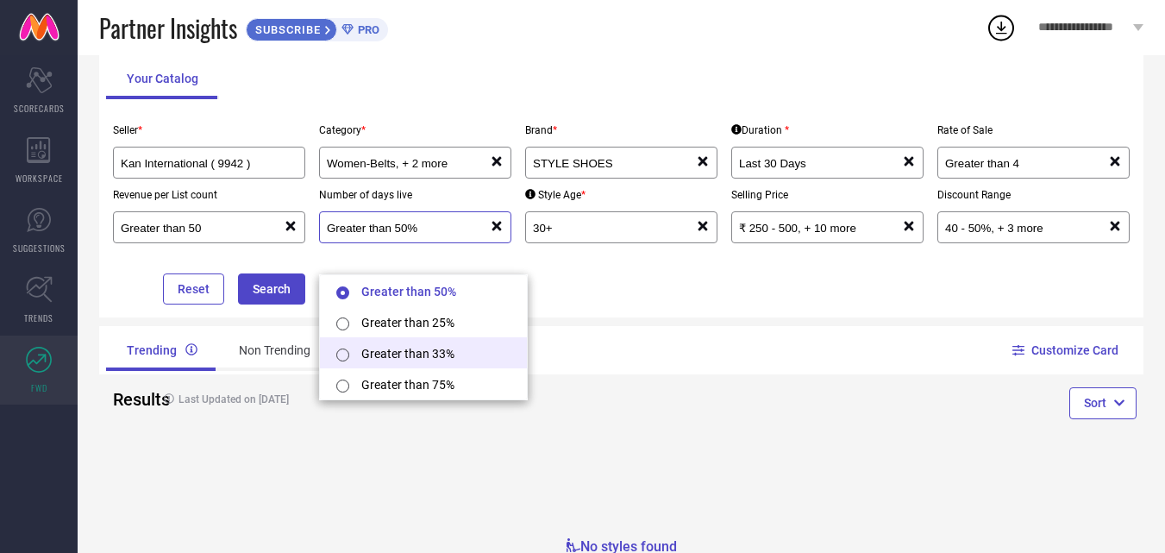
scroll to position [116, 0]
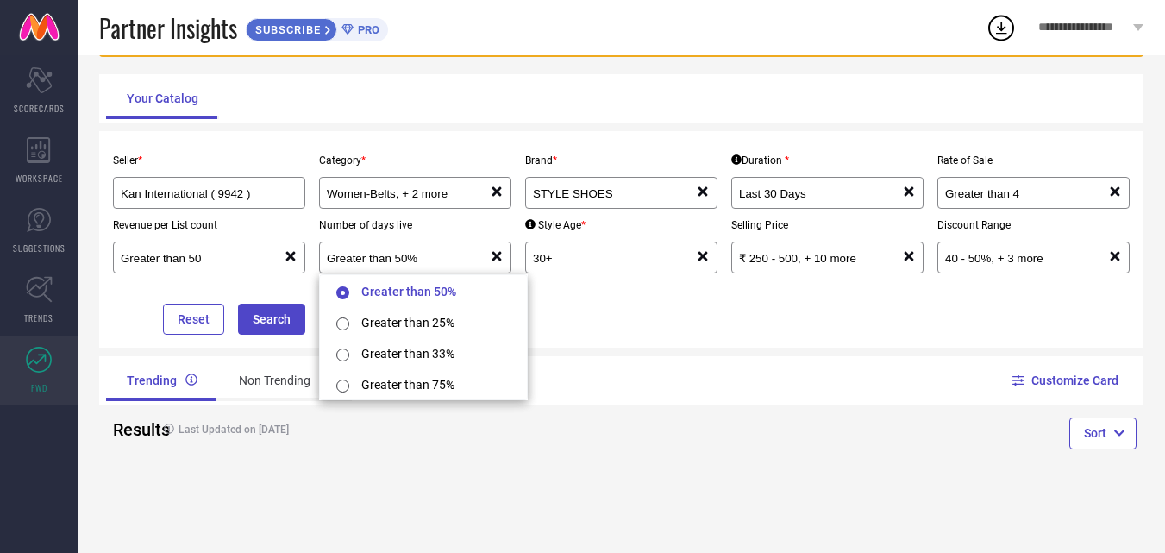
click at [374, 385] on li "Greater than 75%" at bounding box center [423, 383] width 207 height 31
type input "Greater than 75%"
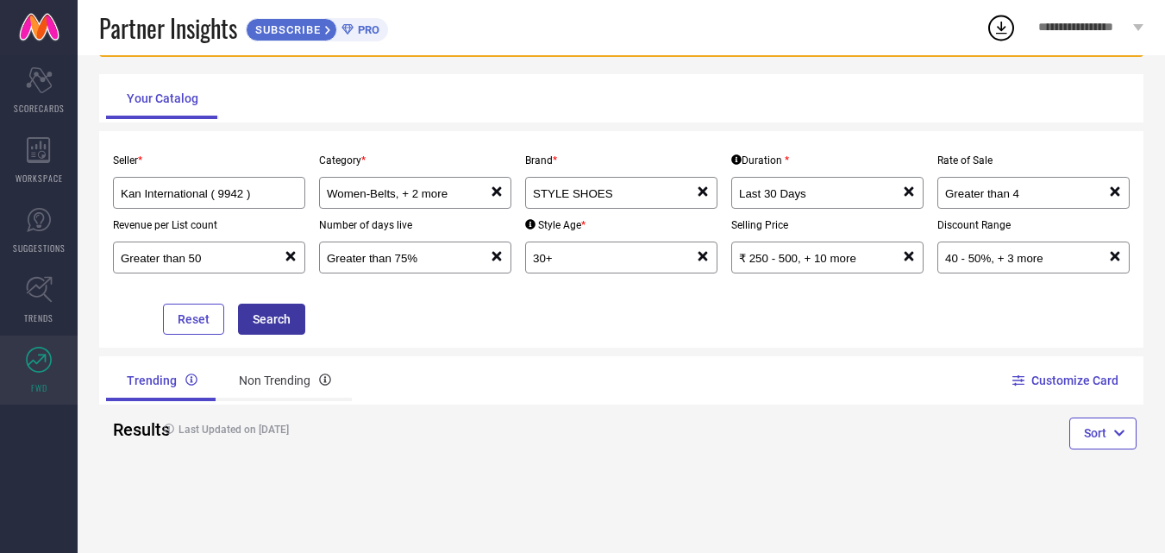
click at [284, 329] on button "Search" at bounding box center [271, 318] width 67 height 31
click at [547, 365] on div "Trending Non Trending" at bounding box center [360, 379] width 509 height 41
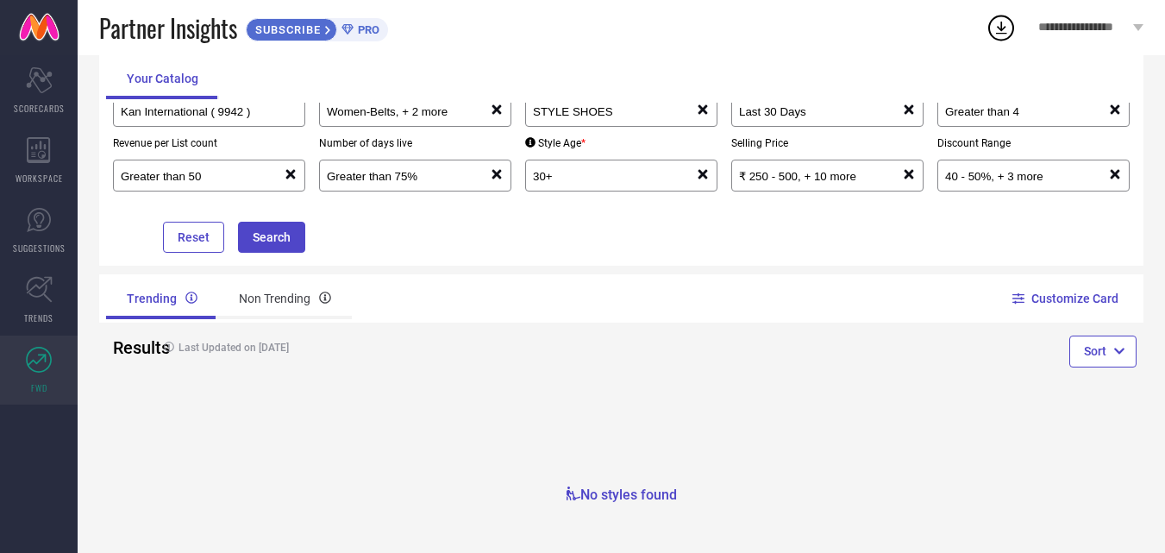
scroll to position [202, 0]
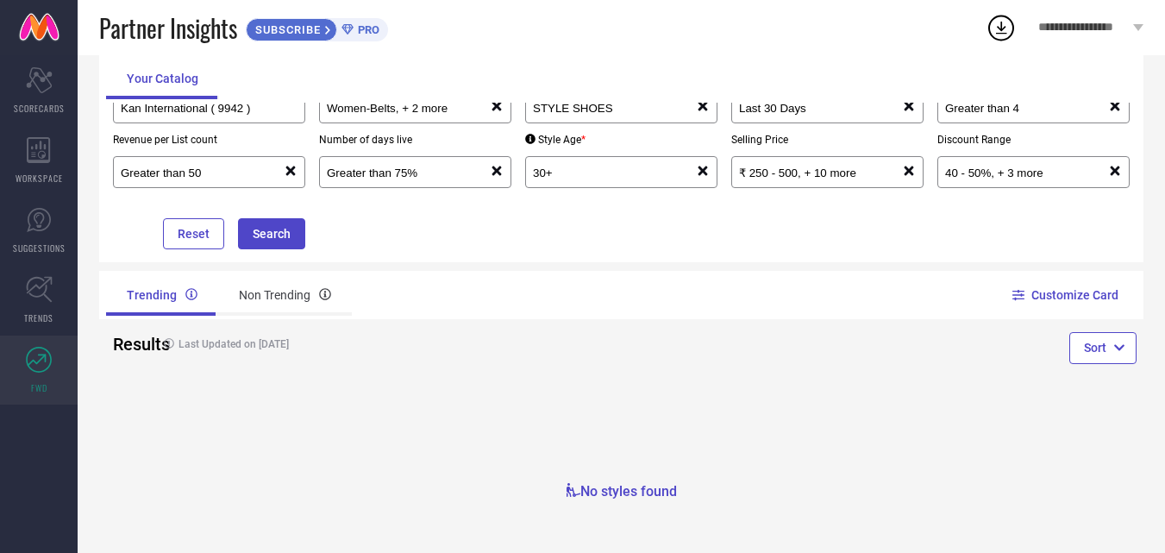
click at [678, 292] on div "Customize Card" at bounding box center [883, 295] width 522 height 48
click at [252, 298] on div "Non Trending" at bounding box center [285, 294] width 134 height 41
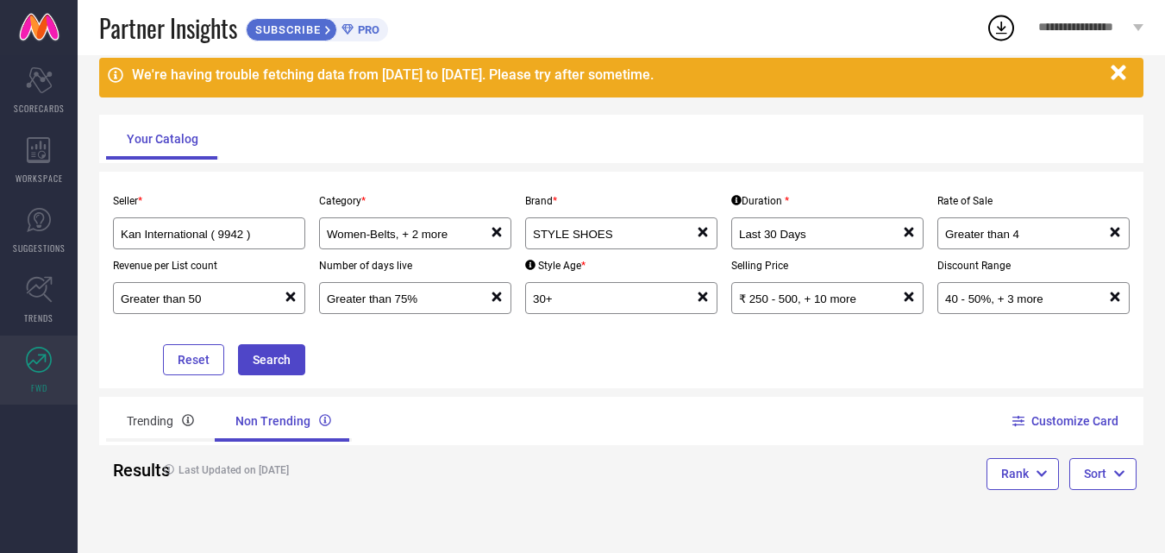
scroll to position [0, 0]
